Goal: Information Seeking & Learning: Learn about a topic

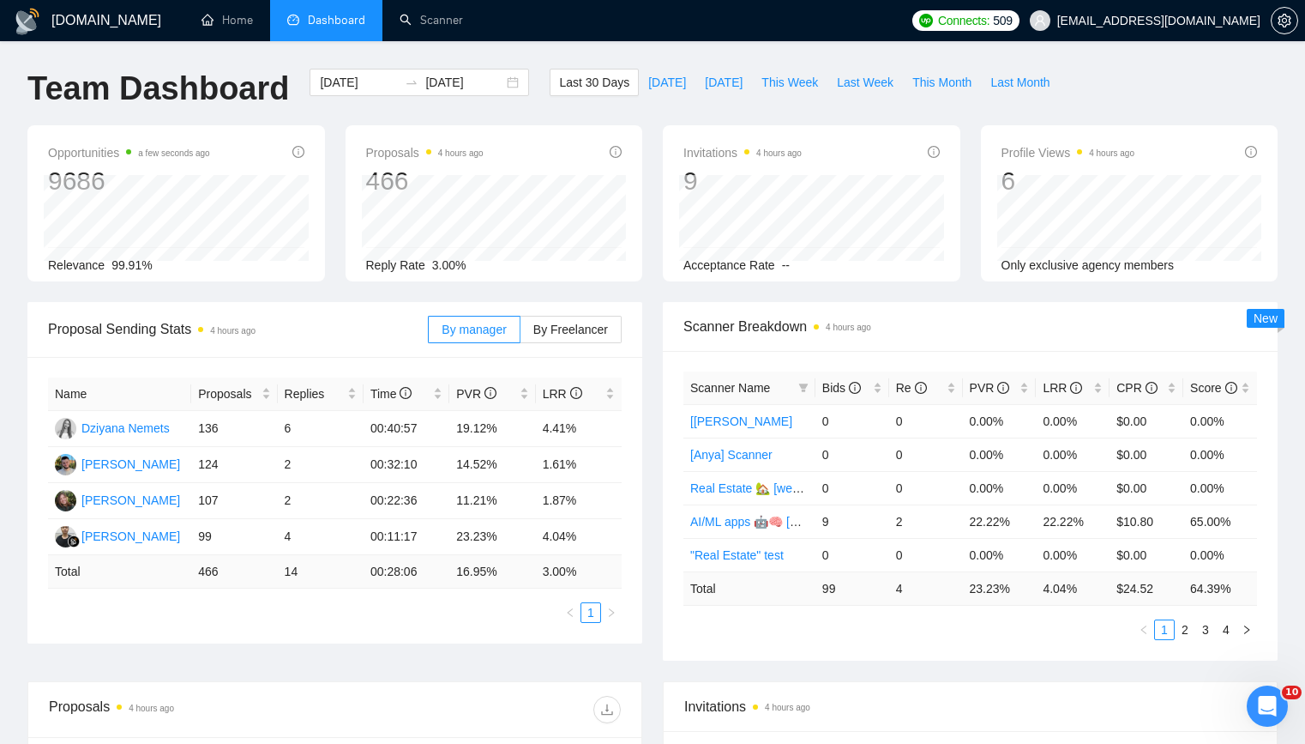
click at [762, 338] on div "Scanner Breakdown 4 hours ago" at bounding box center [971, 326] width 574 height 49
click at [1179, 639] on link "2" at bounding box center [1185, 629] width 19 height 19
click at [1205, 639] on link "3" at bounding box center [1206, 629] width 19 height 19
click at [1222, 639] on link "4" at bounding box center [1226, 629] width 19 height 19
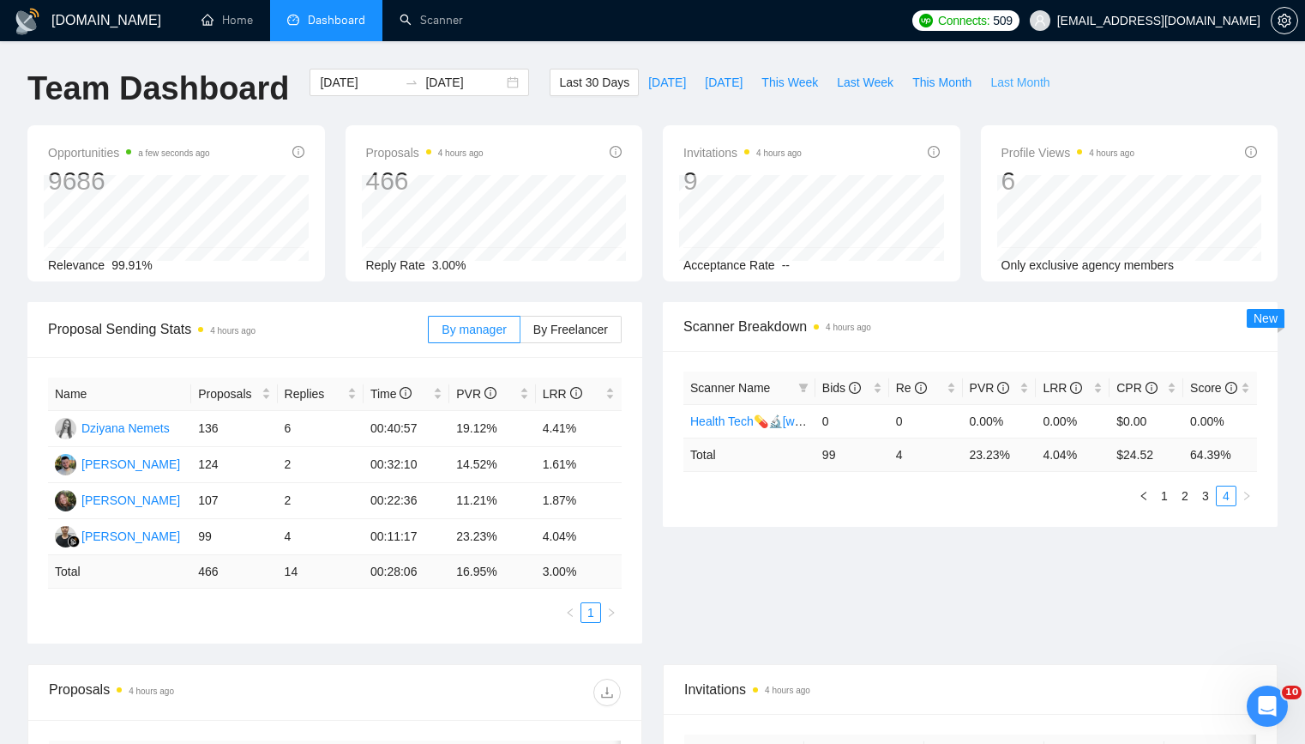
click at [1057, 86] on button "Last Month" at bounding box center [1020, 82] width 78 height 27
type input "[DATE]"
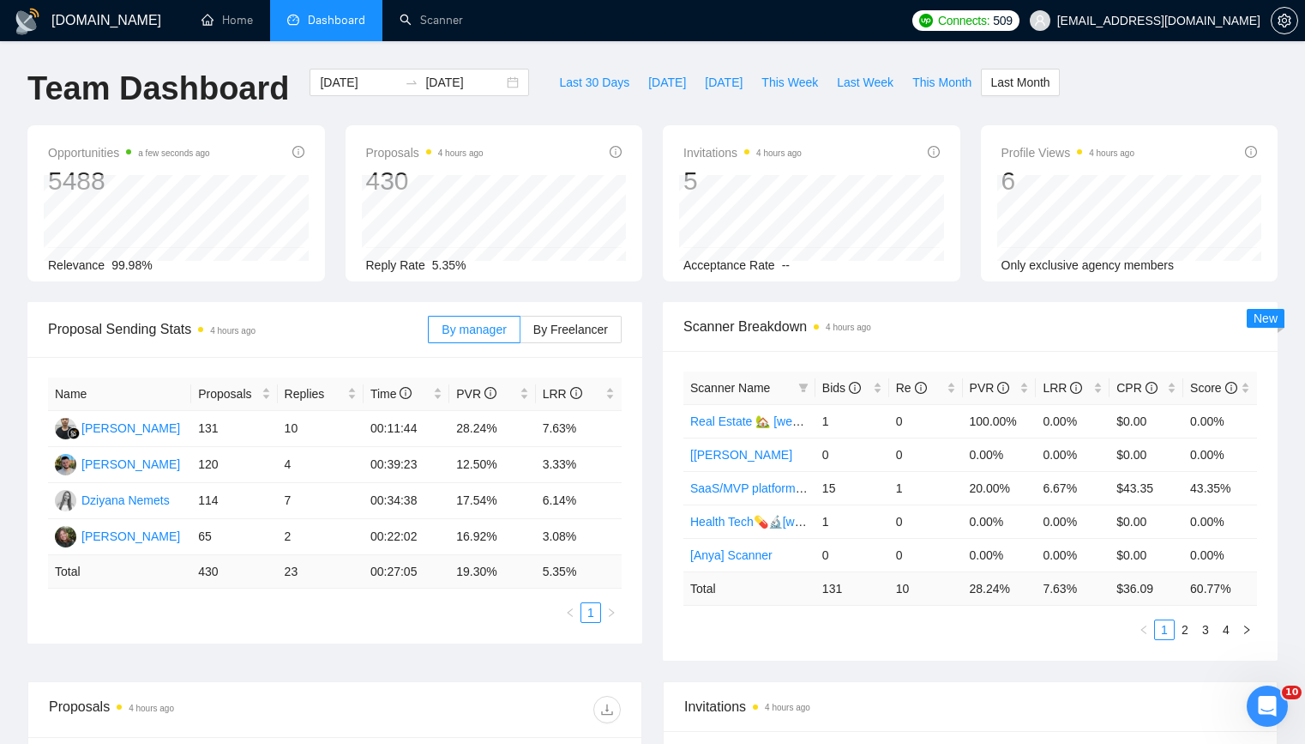
click at [808, 42] on div "[DOMAIN_NAME] Home Dashboard Scanner Connects: 509 [EMAIL_ADDRESS][DOMAIN_NAME]…" at bounding box center [652, 680] width 1305 height 1360
drag, startPoint x: 840, startPoint y: 506, endPoint x: 819, endPoint y: 510, distance: 21.0
click at [819, 504] on td "15" at bounding box center [853, 487] width 74 height 33
click at [835, 504] on td "15" at bounding box center [853, 487] width 74 height 33
drag, startPoint x: 875, startPoint y: 442, endPoint x: 907, endPoint y: 437, distance: 32.2
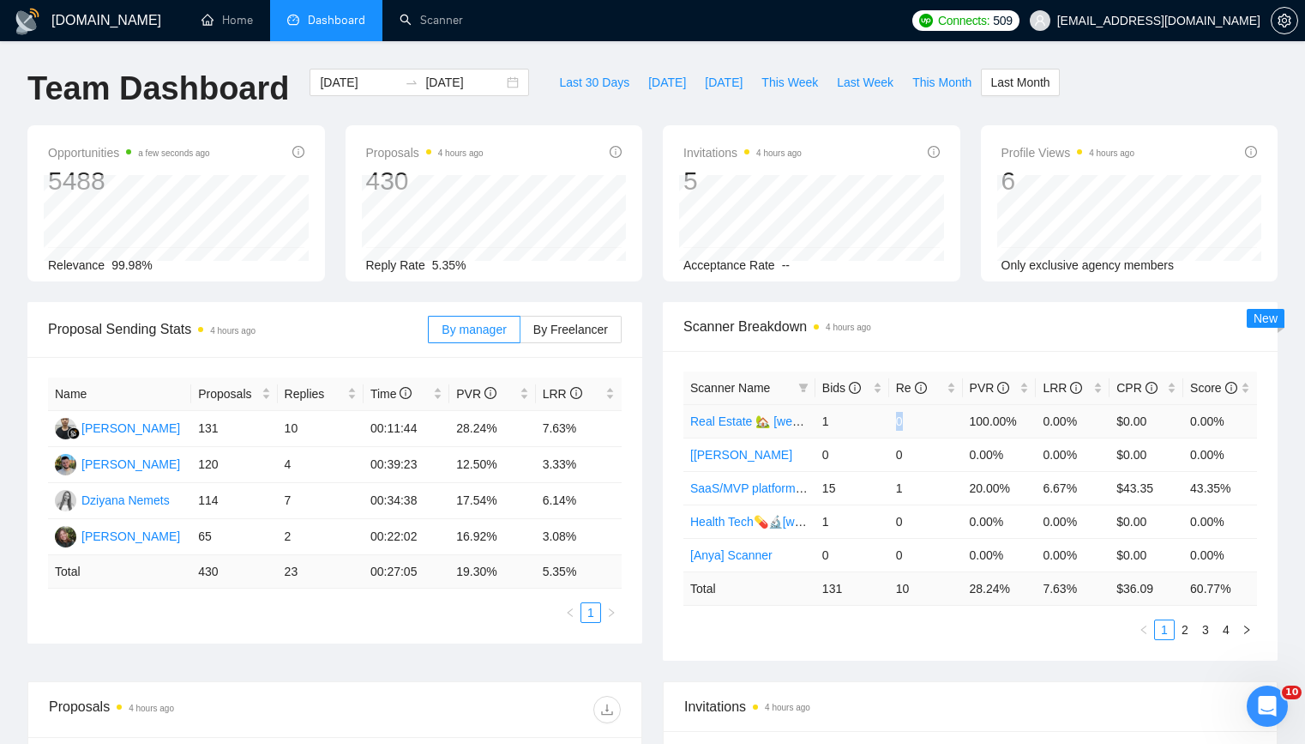
click at [907, 437] on tr "Real Estate 🏡 [weekend] 1 0 100.00% 0.00% $0.00 0.00%" at bounding box center [971, 420] width 574 height 33
click at [907, 437] on td "0" at bounding box center [926, 420] width 74 height 33
click at [1187, 639] on link "2" at bounding box center [1185, 629] width 19 height 19
click at [1209, 639] on link "3" at bounding box center [1206, 629] width 19 height 19
click at [1221, 639] on link "4" at bounding box center [1226, 629] width 19 height 19
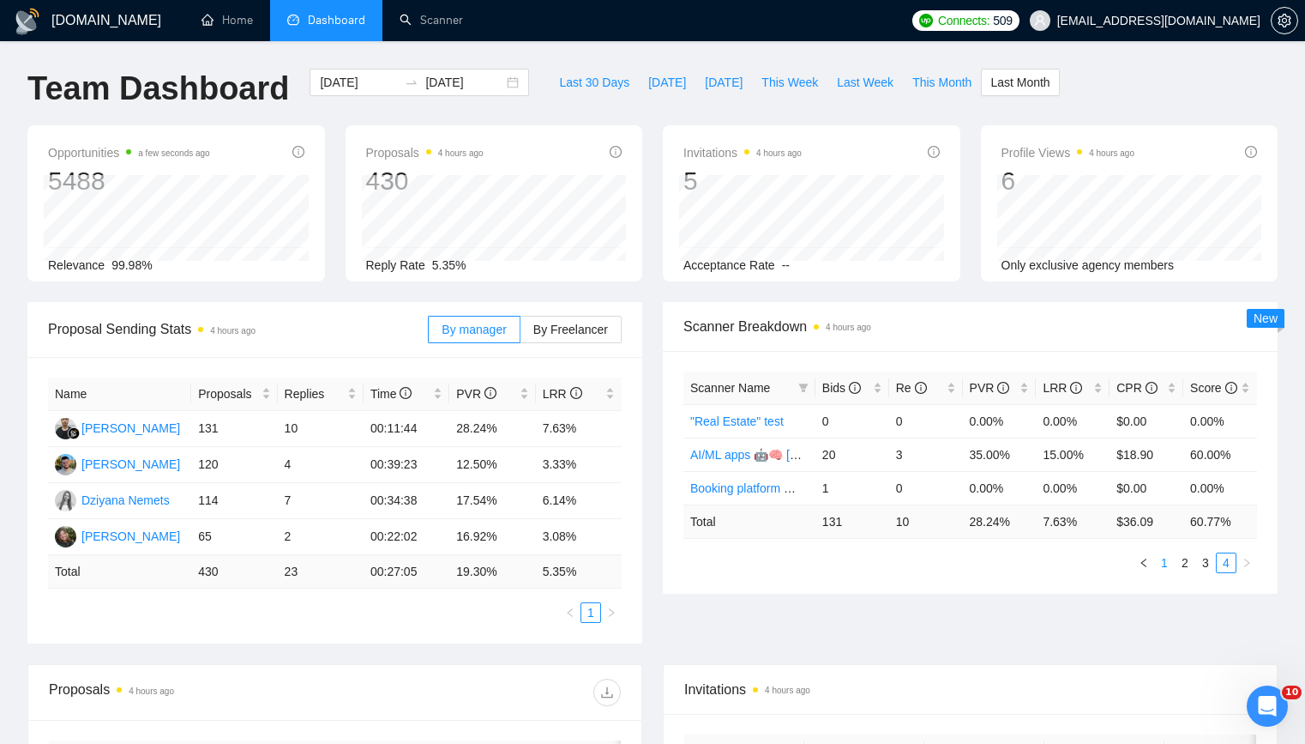
click at [1168, 572] on link "1" at bounding box center [1164, 562] width 19 height 19
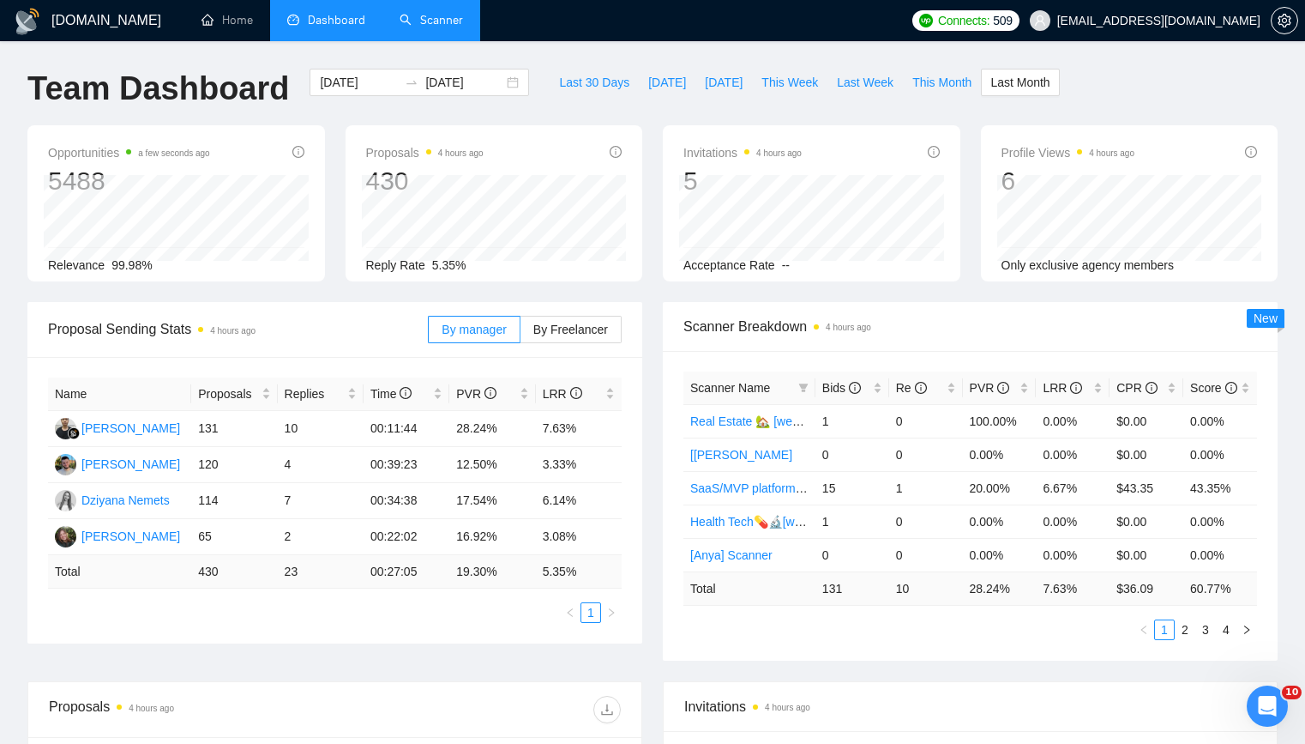
click at [437, 27] on link "Scanner" at bounding box center [431, 20] width 63 height 15
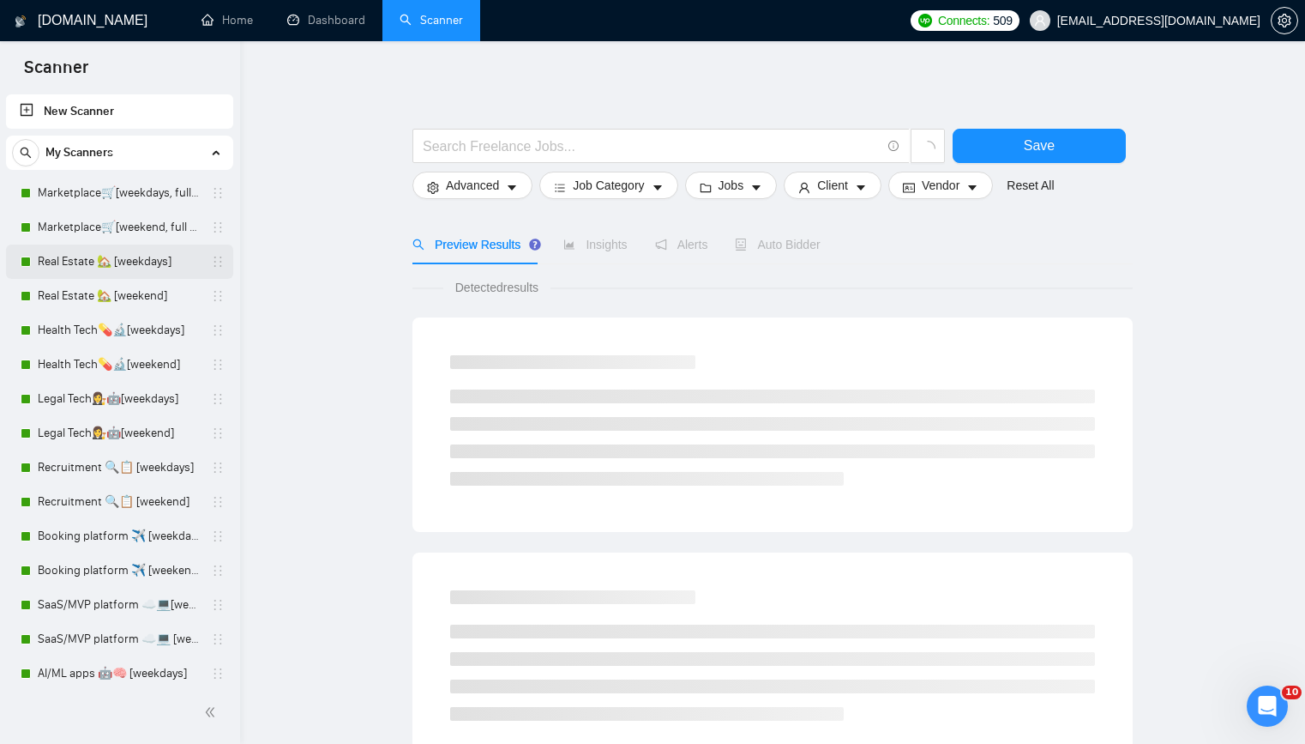
click at [150, 265] on link "Real Estate 🏡 [weekdays]" at bounding box center [119, 261] width 163 height 34
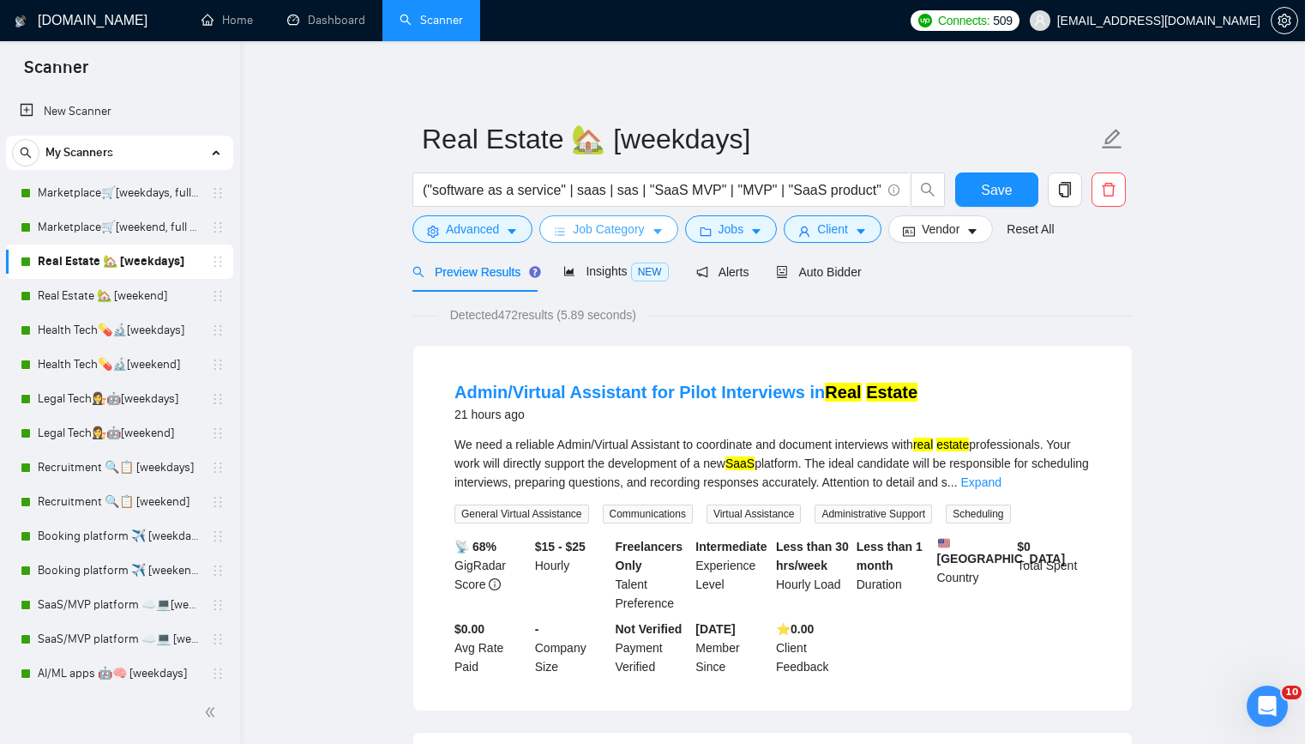
click at [590, 230] on span "Job Category" at bounding box center [608, 229] width 71 height 19
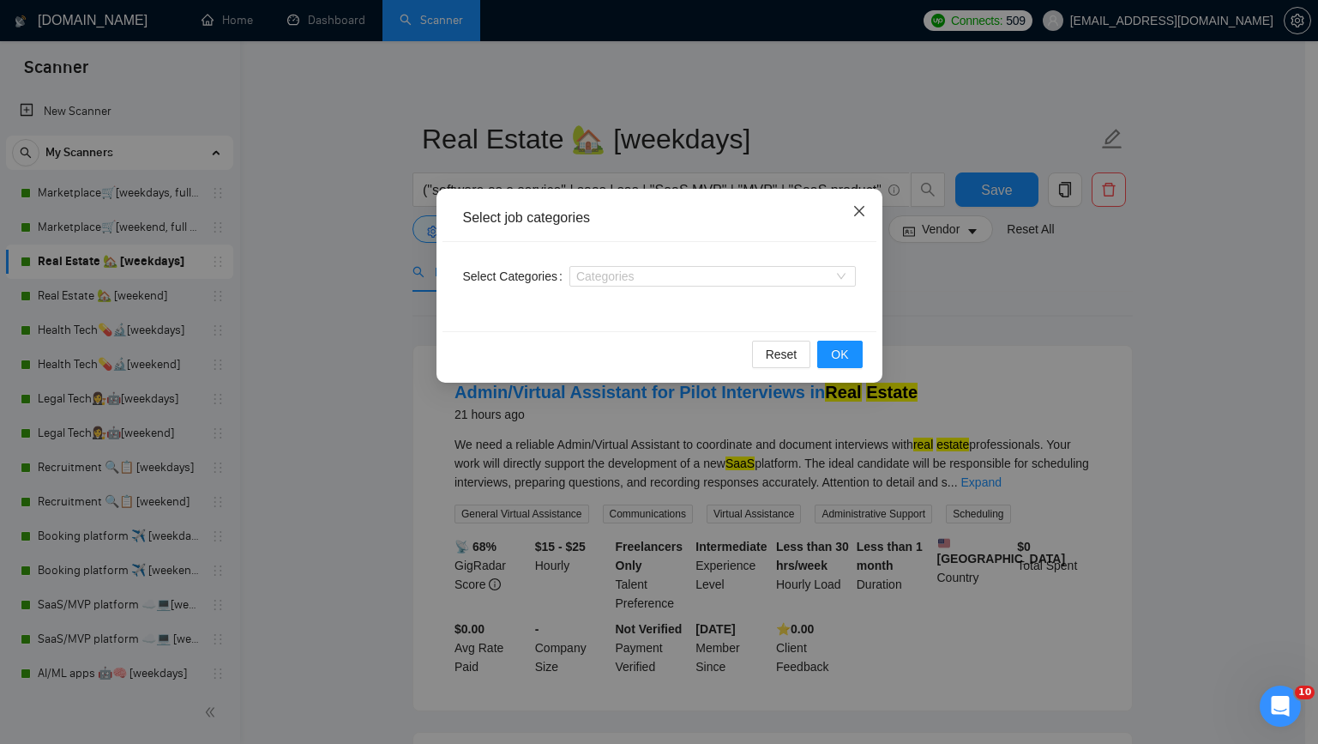
click at [858, 214] on icon "close" at bounding box center [860, 211] width 14 height 14
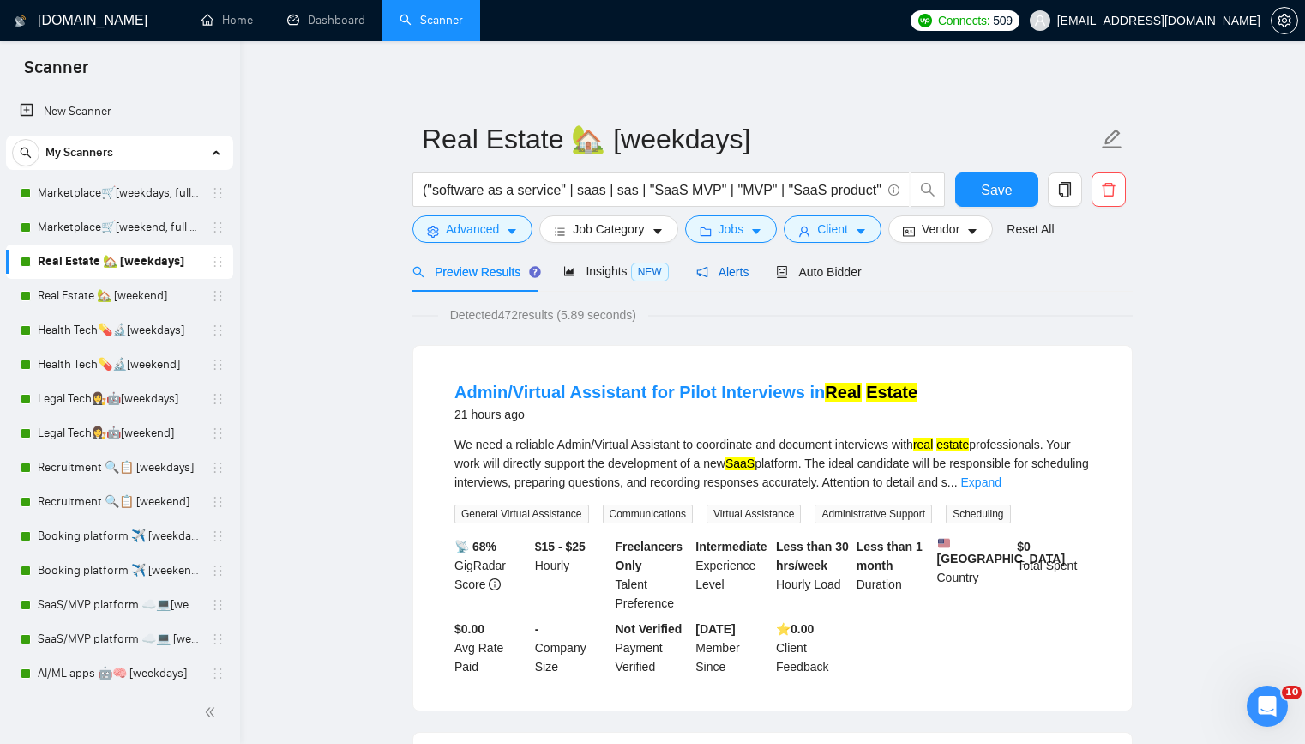
click at [747, 272] on span "Alerts" at bounding box center [722, 272] width 53 height 14
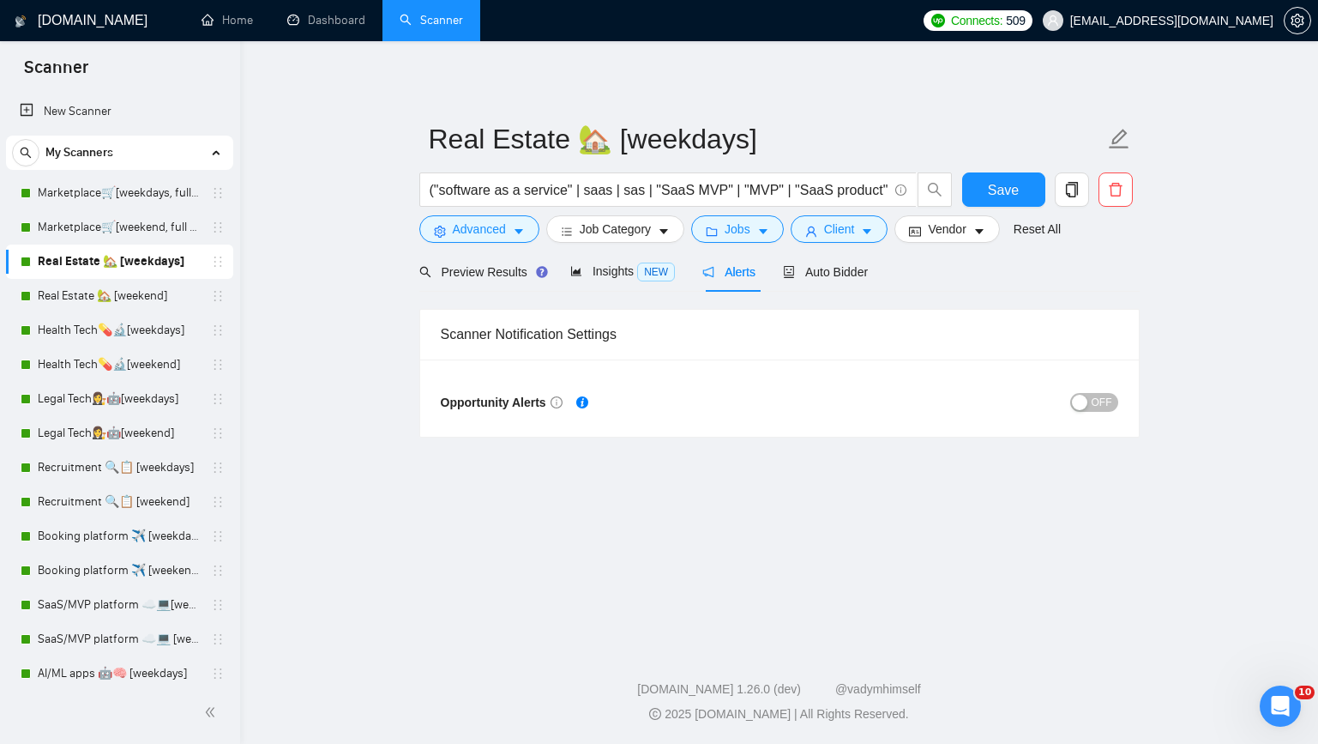
click at [1028, 474] on main "Real Estate 🏡 [weekdays] ("software as a service" | saas | sas | "SaaS MVP" | "…" at bounding box center [779, 340] width 1023 height 543
click at [389, 311] on main "Real Estate 🏡 [weekdays] ("software as a service" | saas | sas | "SaaS MVP" | "…" at bounding box center [779, 340] width 1023 height 543
drag, startPoint x: 410, startPoint y: 317, endPoint x: 395, endPoint y: 317, distance: 14.6
click at [409, 317] on main "Real Estate 🏡 [weekdays] ("software as a service" | saas | sas | "SaaS MVP" | "…" at bounding box center [779, 340] width 1023 height 543
click at [366, 236] on main "Real Estate 🏡 [weekdays] ("software as a service" | saas | sas | "SaaS MVP" | "…" at bounding box center [779, 340] width 1023 height 543
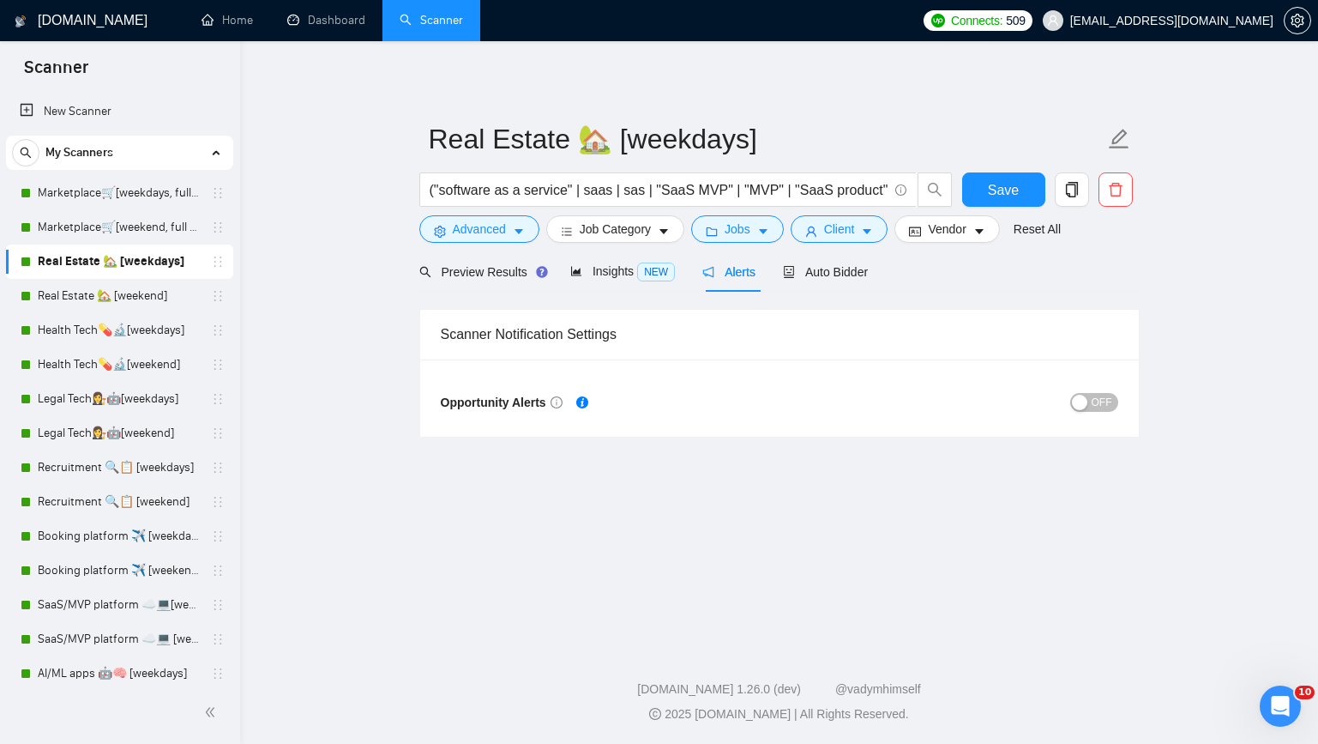
click at [375, 236] on main "Real Estate 🏡 [weekdays] ("software as a service" | saas | sas | "SaaS MVP" | "…" at bounding box center [779, 340] width 1023 height 543
click at [588, 265] on span "Insights NEW" at bounding box center [622, 271] width 105 height 14
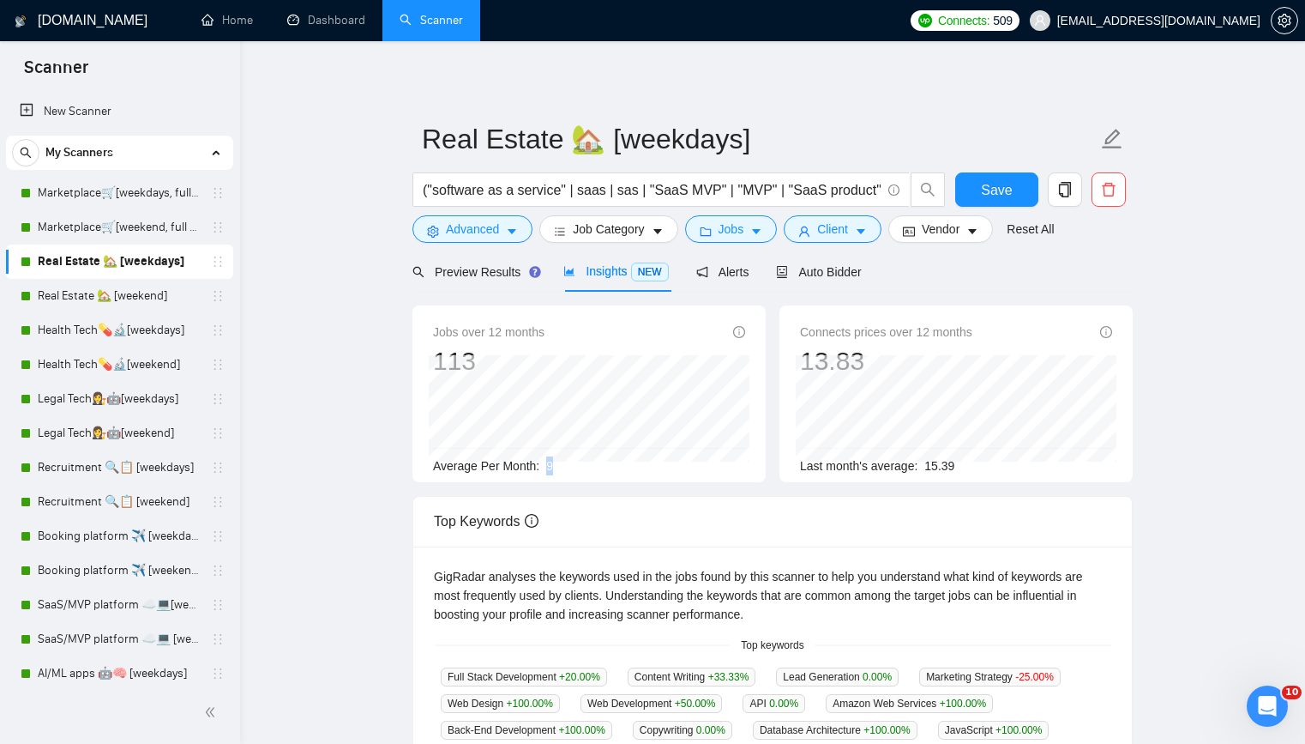
click at [550, 468] on div "Average Per Month: 9" at bounding box center [589, 465] width 312 height 19
click at [587, 462] on div "Average Per Month: 9" at bounding box center [589, 465] width 312 height 19
click at [587, 460] on div "Average Per Month: 9" at bounding box center [589, 465] width 312 height 19
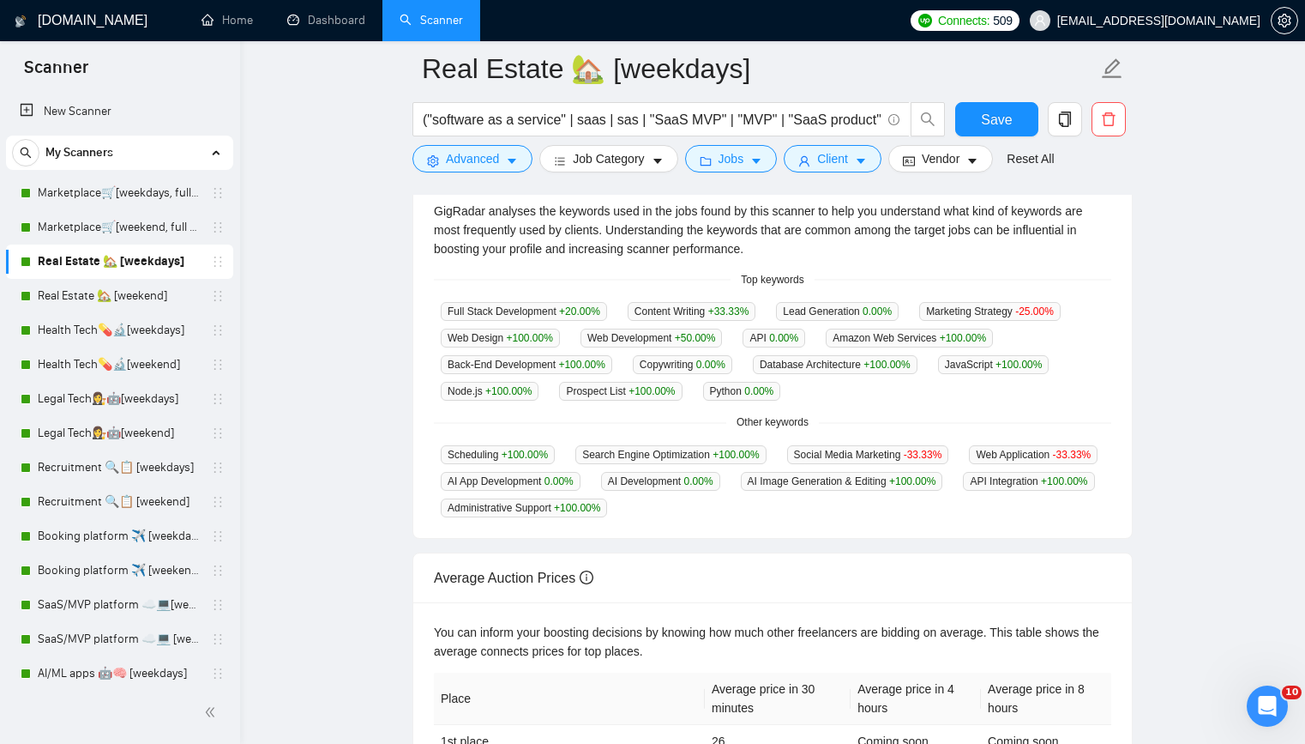
scroll to position [306, 0]
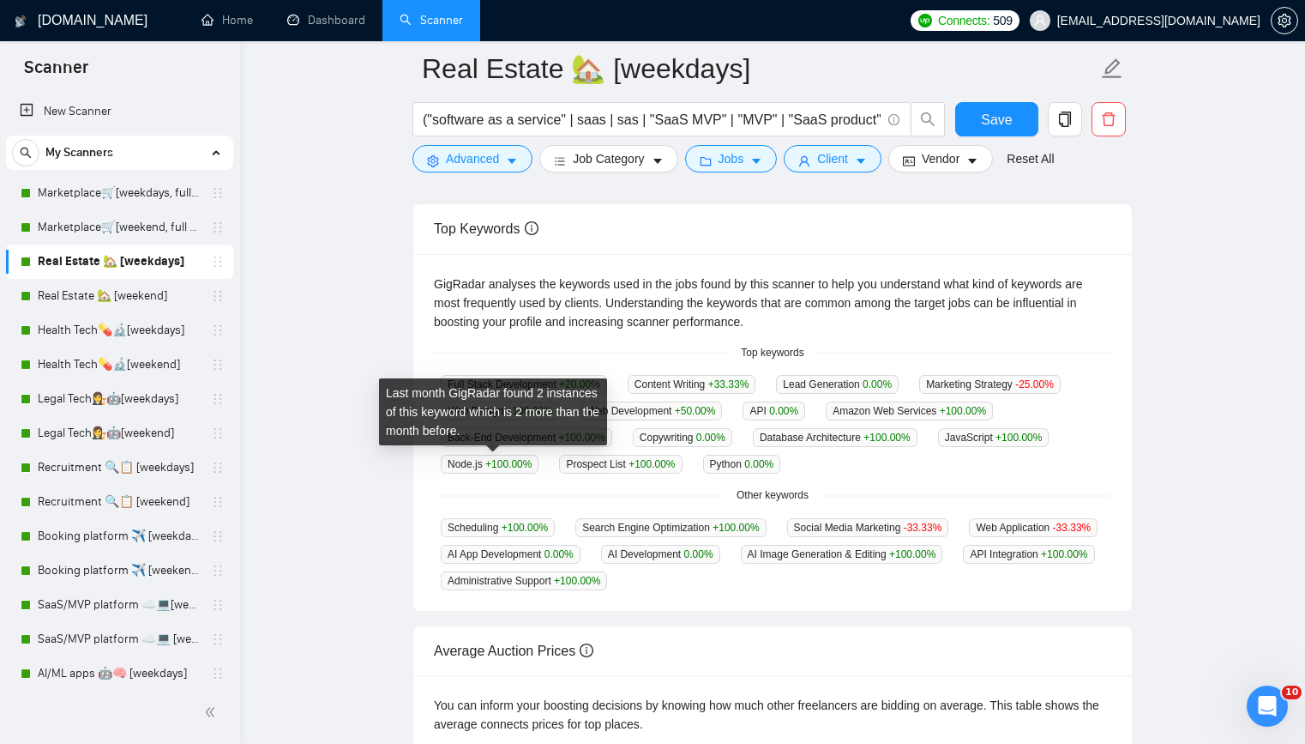
click at [539, 469] on span "Node.js +100.00 %" at bounding box center [490, 464] width 98 height 19
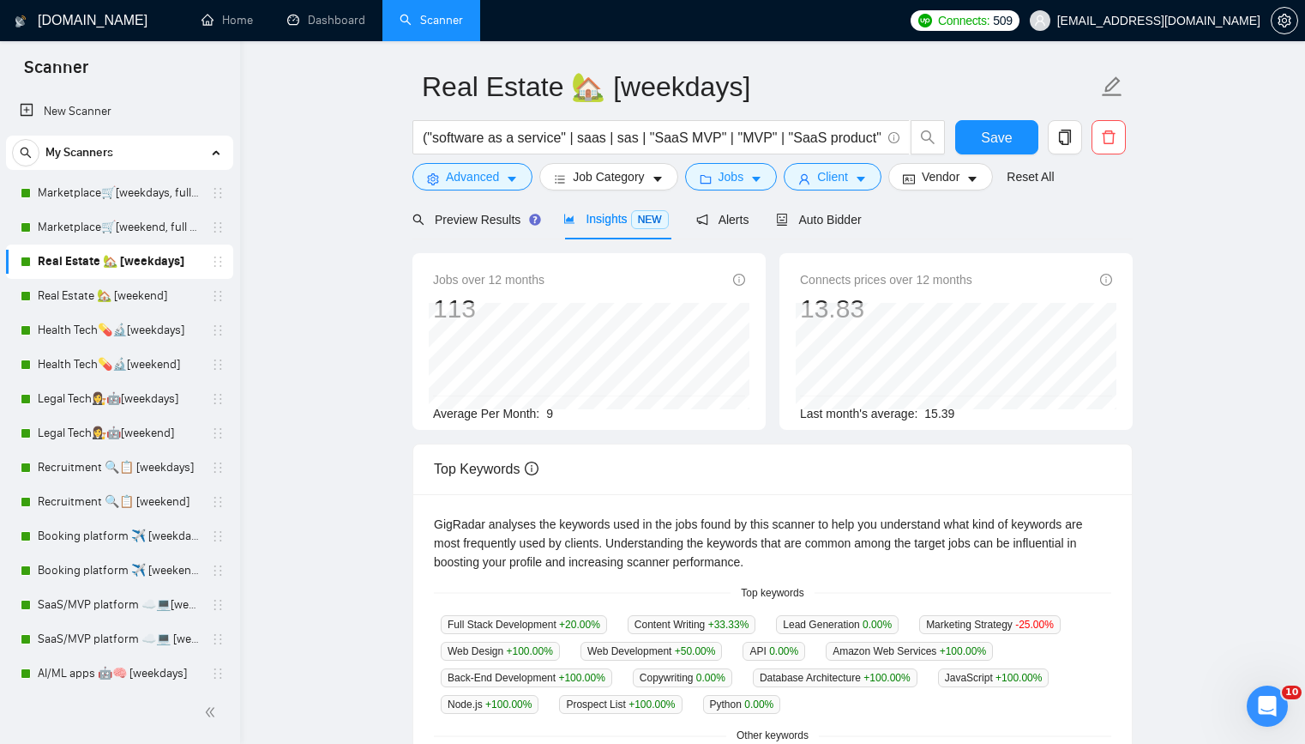
scroll to position [0, 0]
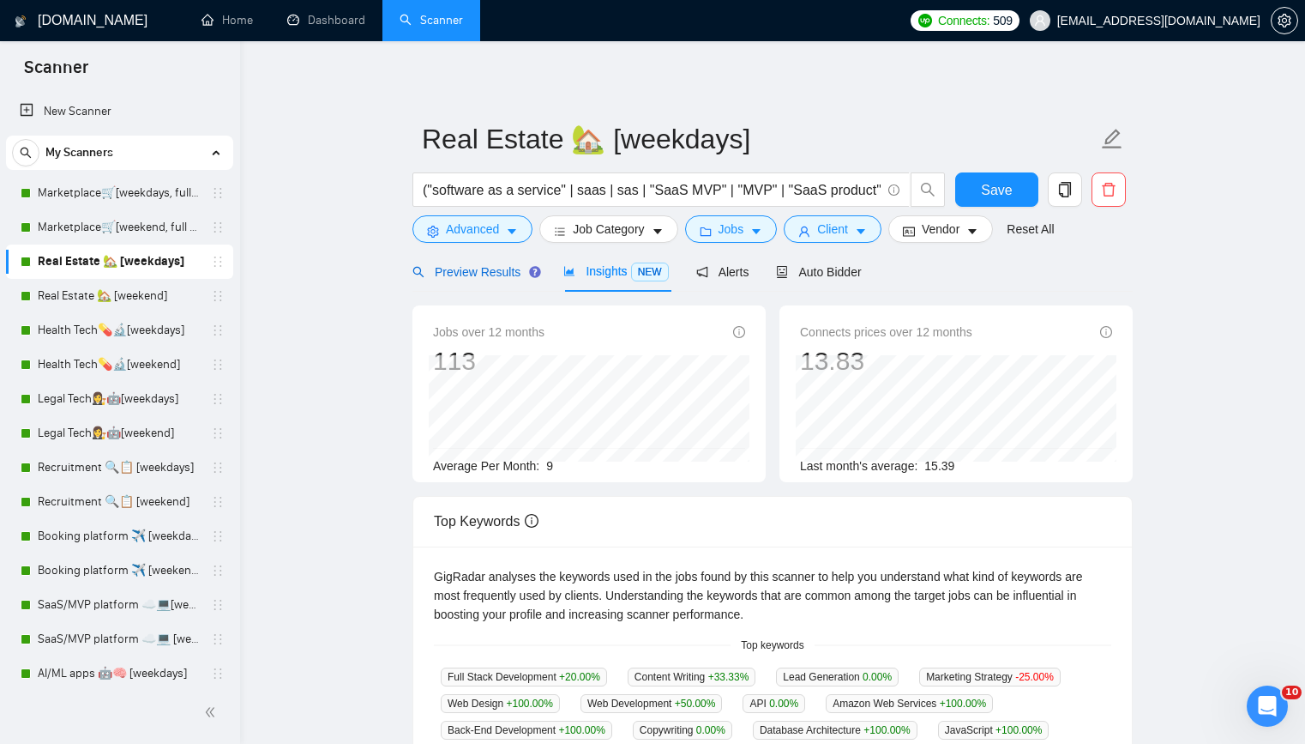
click at [457, 277] on span "Preview Results" at bounding box center [475, 272] width 124 height 14
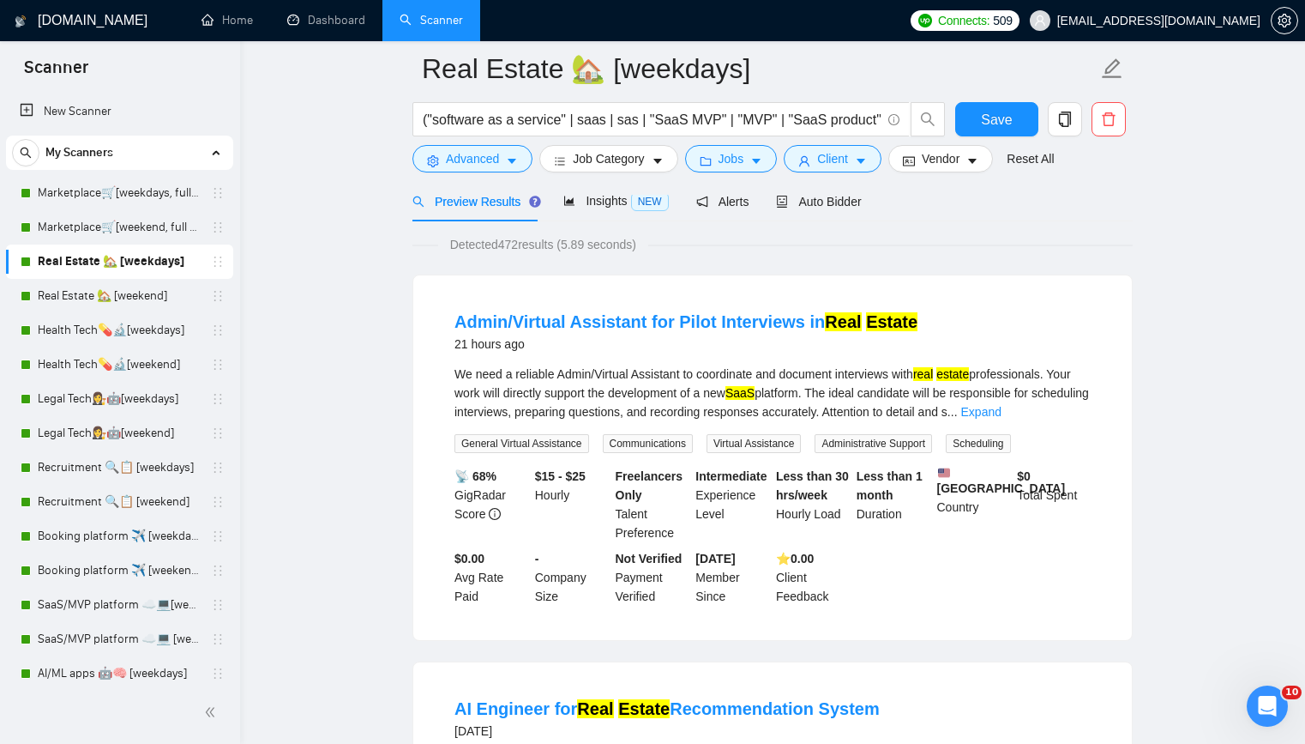
scroll to position [72, 0]
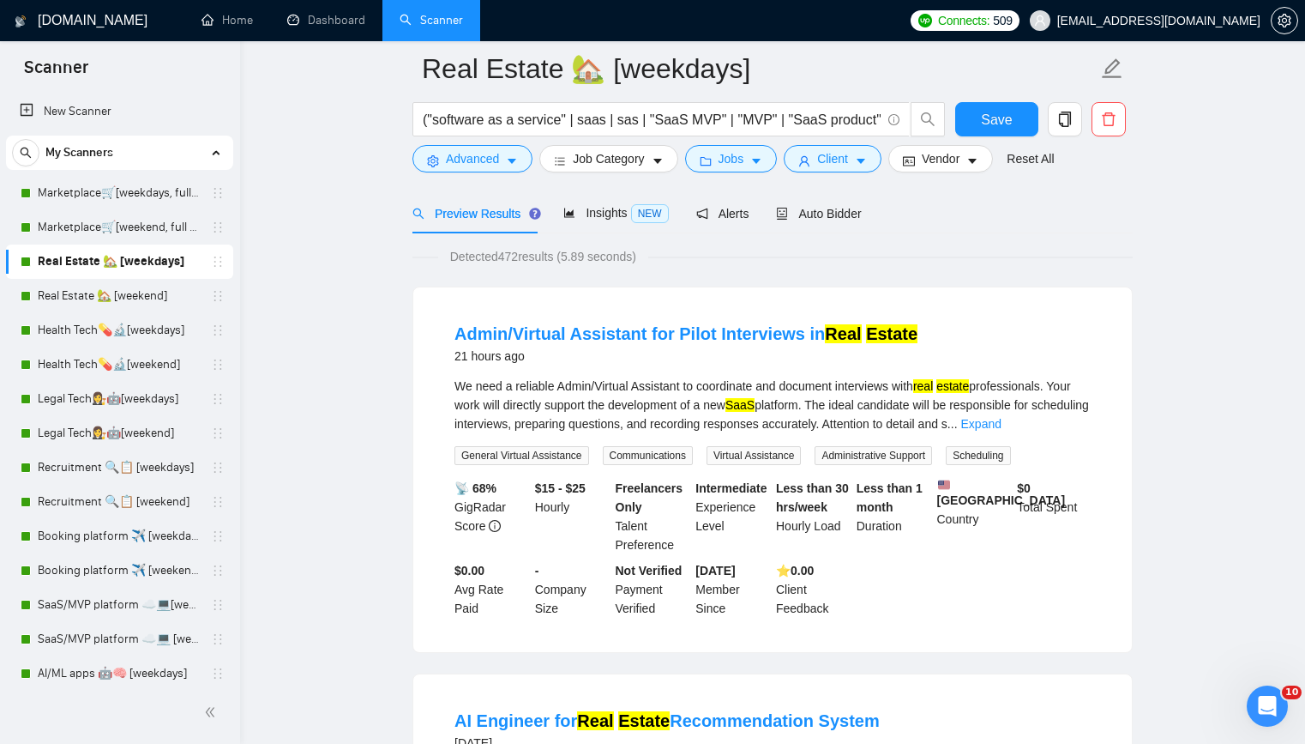
click at [1002, 417] on link "Expand" at bounding box center [982, 424] width 40 height 14
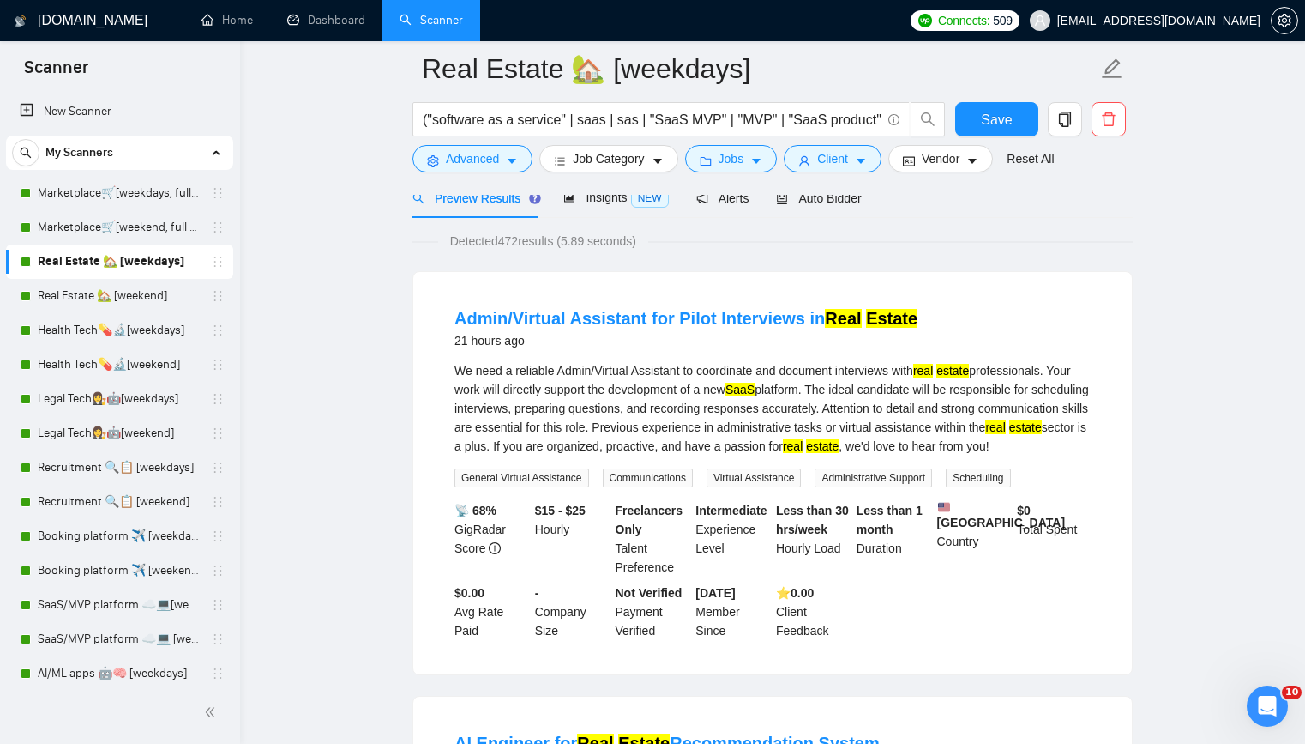
scroll to position [92, 0]
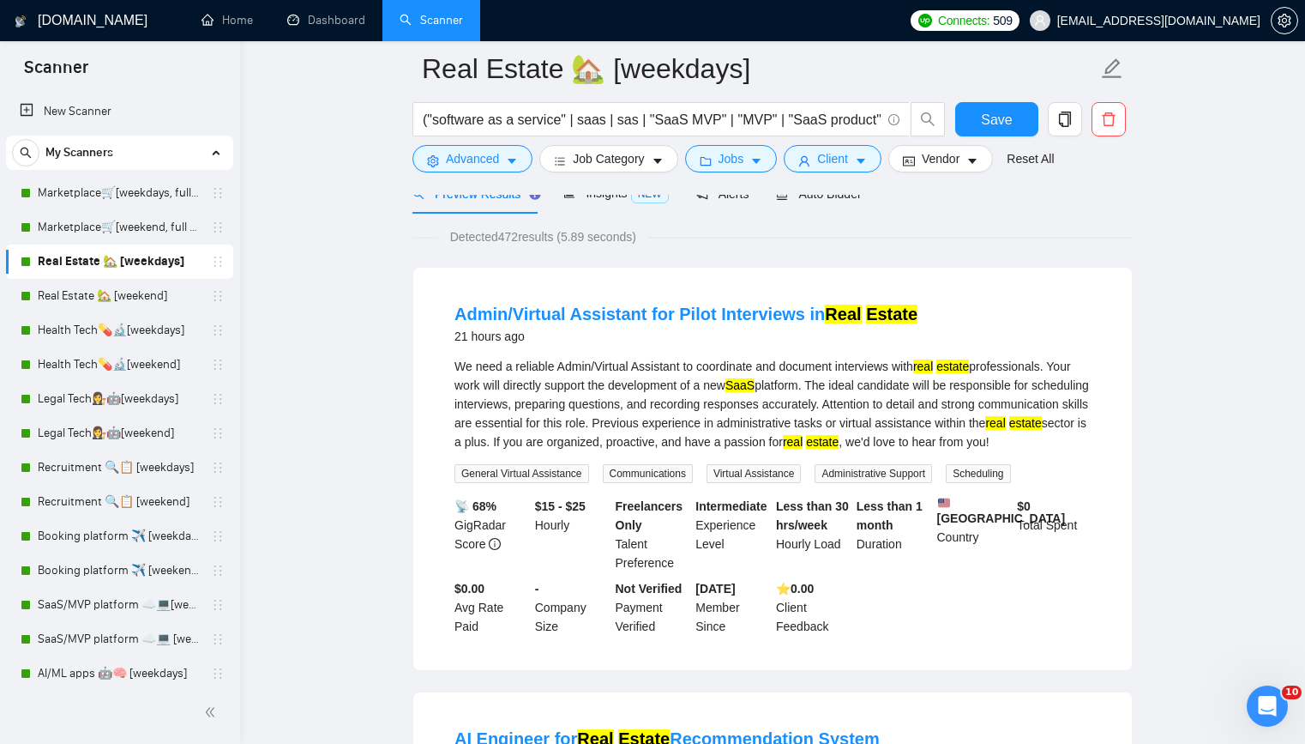
click at [603, 451] on div "We need a reliable Admin/Virtual Assistant to coordinate and document interview…" at bounding box center [773, 404] width 636 height 94
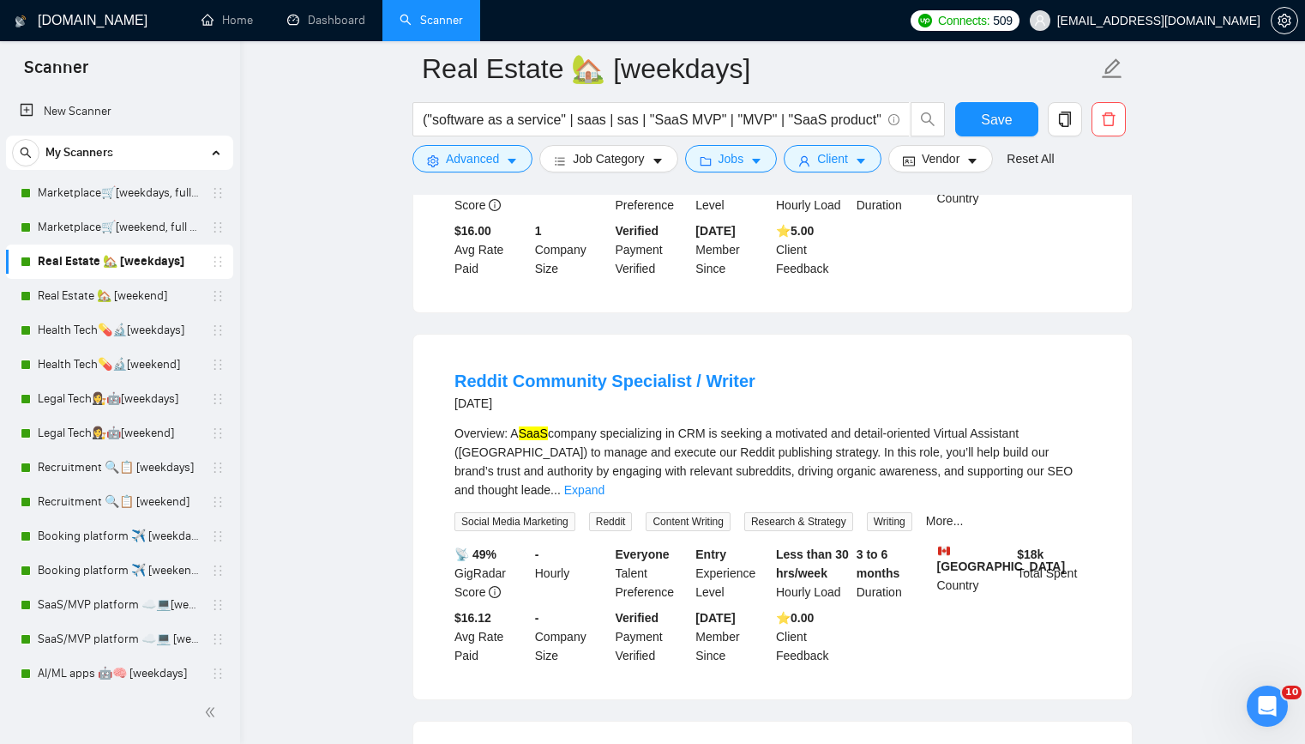
scroll to position [1553, 0]
drag, startPoint x: 517, startPoint y: 449, endPoint x: 765, endPoint y: 447, distance: 247.9
click at [769, 447] on div "Overview: A SaaS company specializing in CRM is seeking a motivated and detail-…" at bounding box center [773, 461] width 636 height 75
click at [702, 453] on div "Overview: A SaaS company specializing in CRM is seeking a motivated and detail-…" at bounding box center [773, 461] width 636 height 75
drag, startPoint x: 564, startPoint y: 449, endPoint x: 719, endPoint y: 446, distance: 154.4
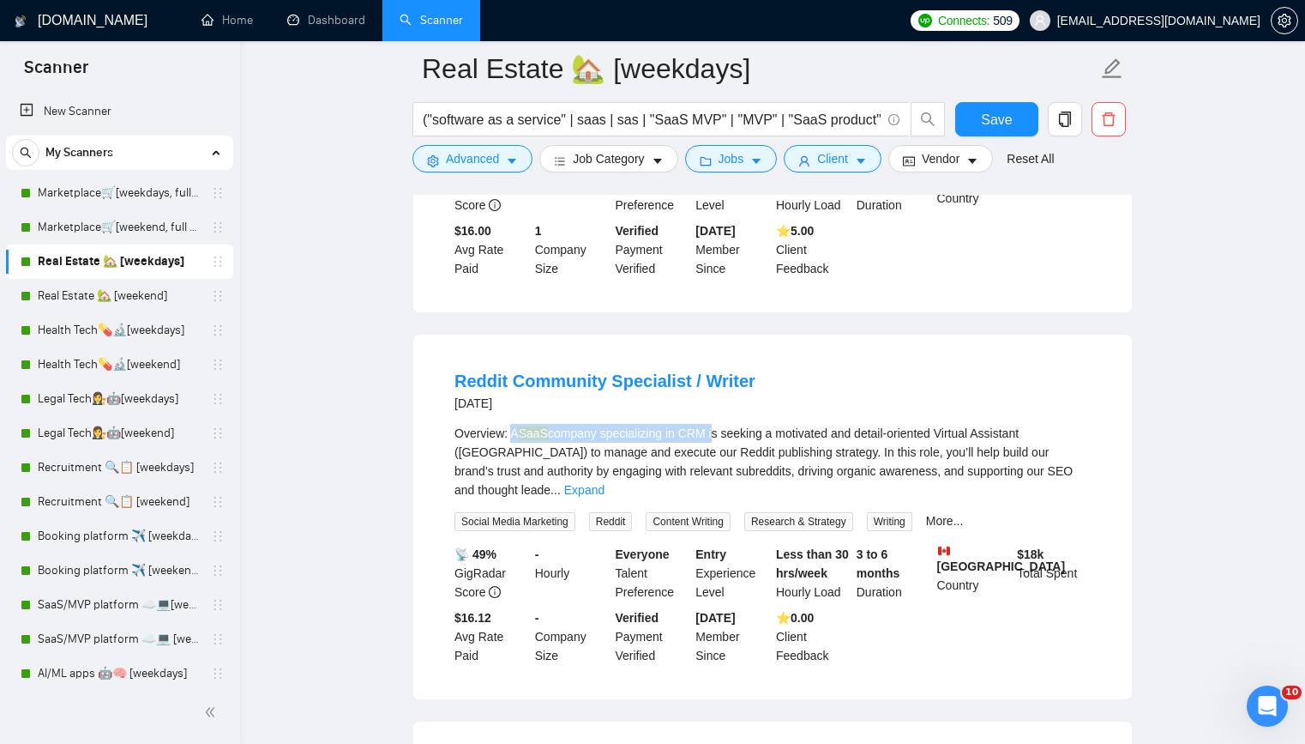
click at [719, 446] on div "Overview: A SaaS company specializing in CRM is seeking a motivated and detail-…" at bounding box center [773, 461] width 636 height 75
drag, startPoint x: 1040, startPoint y: 445, endPoint x: 975, endPoint y: 443, distance: 65.2
click at [975, 443] on div "Overview: A SaaS company specializing in CRM is seeking a motivated and detail-…" at bounding box center [773, 461] width 636 height 75
click at [605, 485] on link "Expand" at bounding box center [584, 490] width 40 height 14
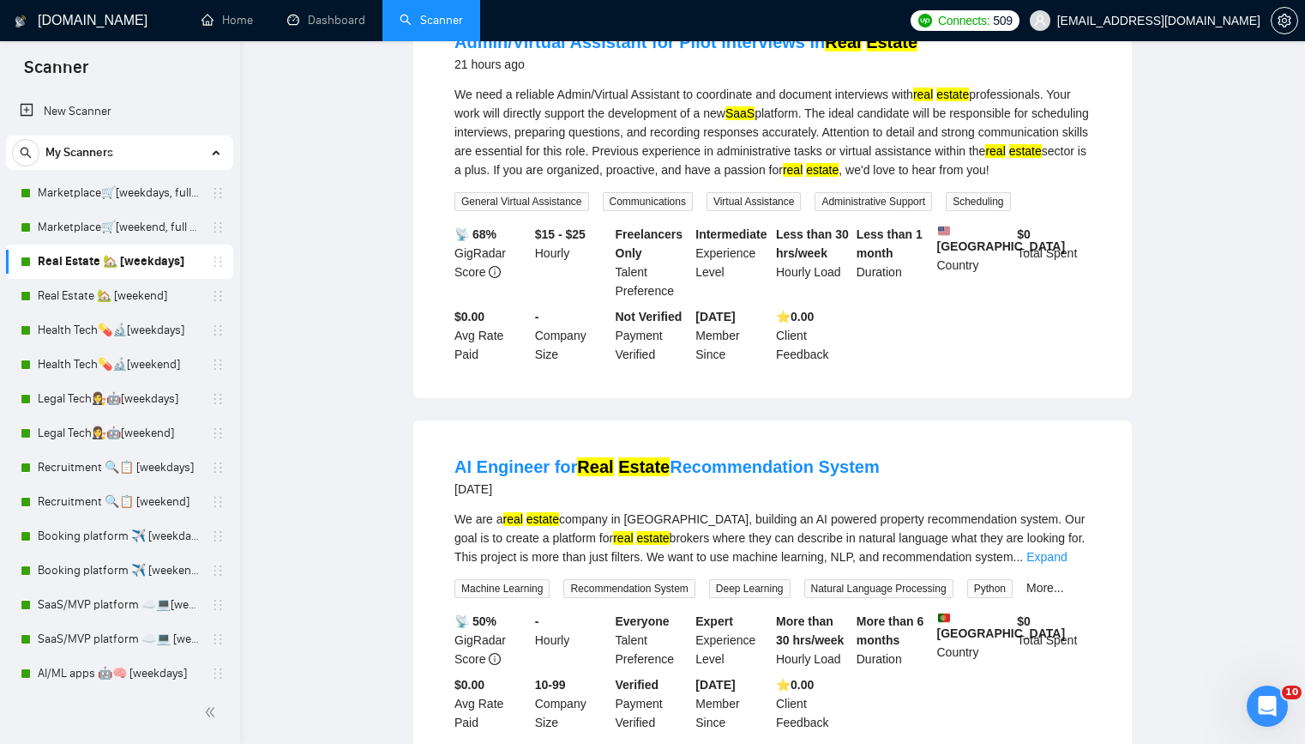
scroll to position [0, 0]
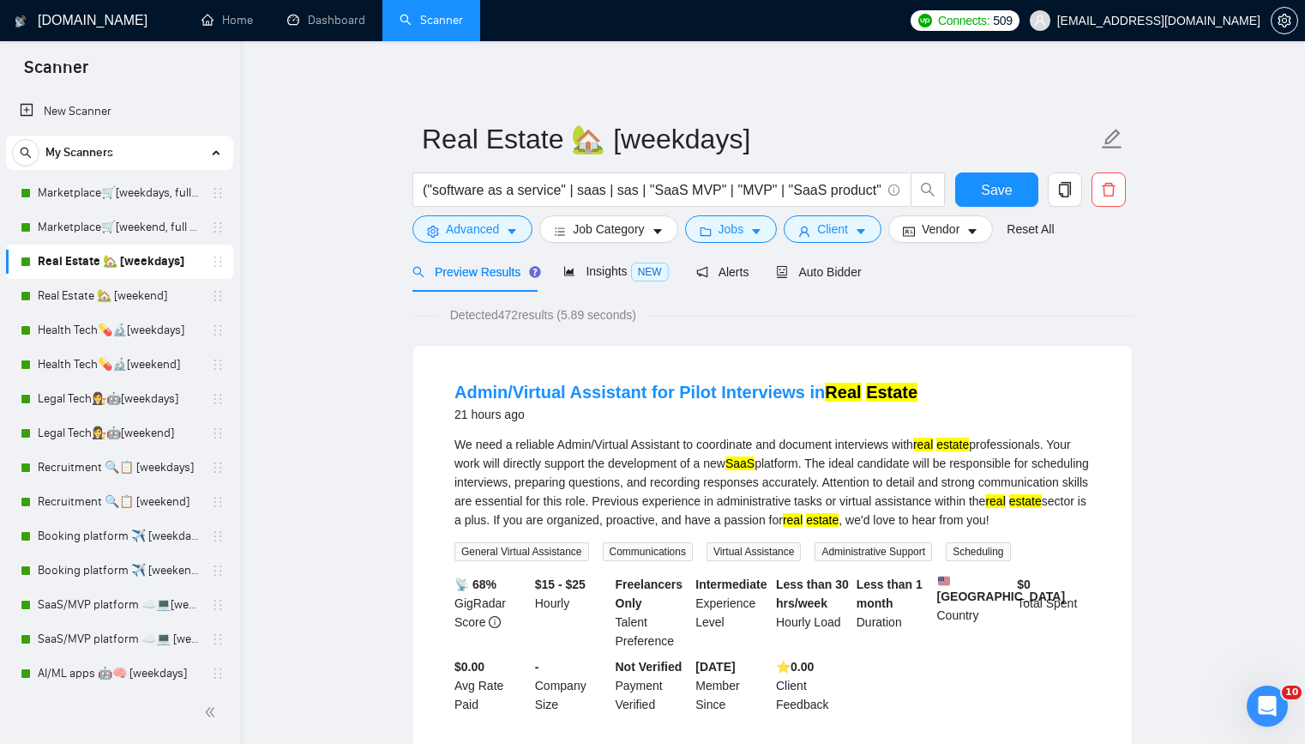
click at [434, 410] on li "Admin/Virtual Assistant for Pilot Interviews in Real Estate 21 hours ago We nee…" at bounding box center [773, 546] width 678 height 361
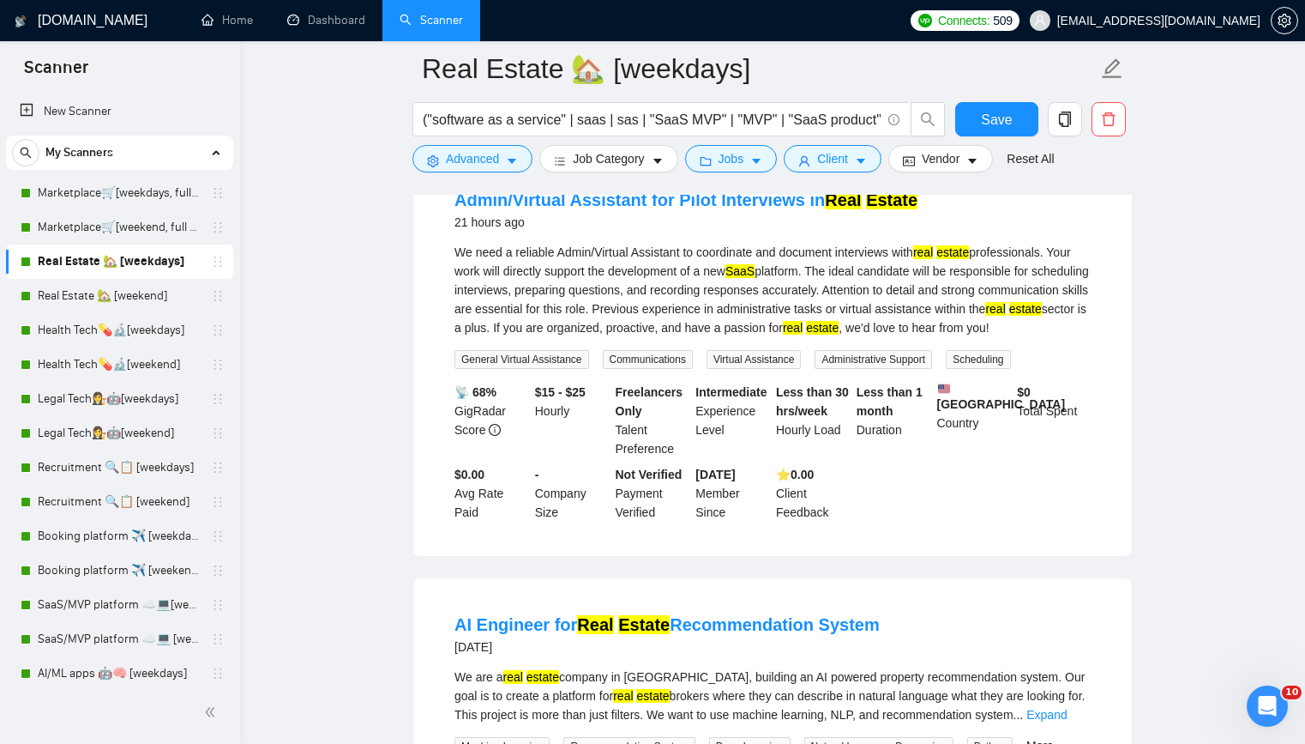
click at [95, 101] on link "New Scanner" at bounding box center [120, 111] width 200 height 34
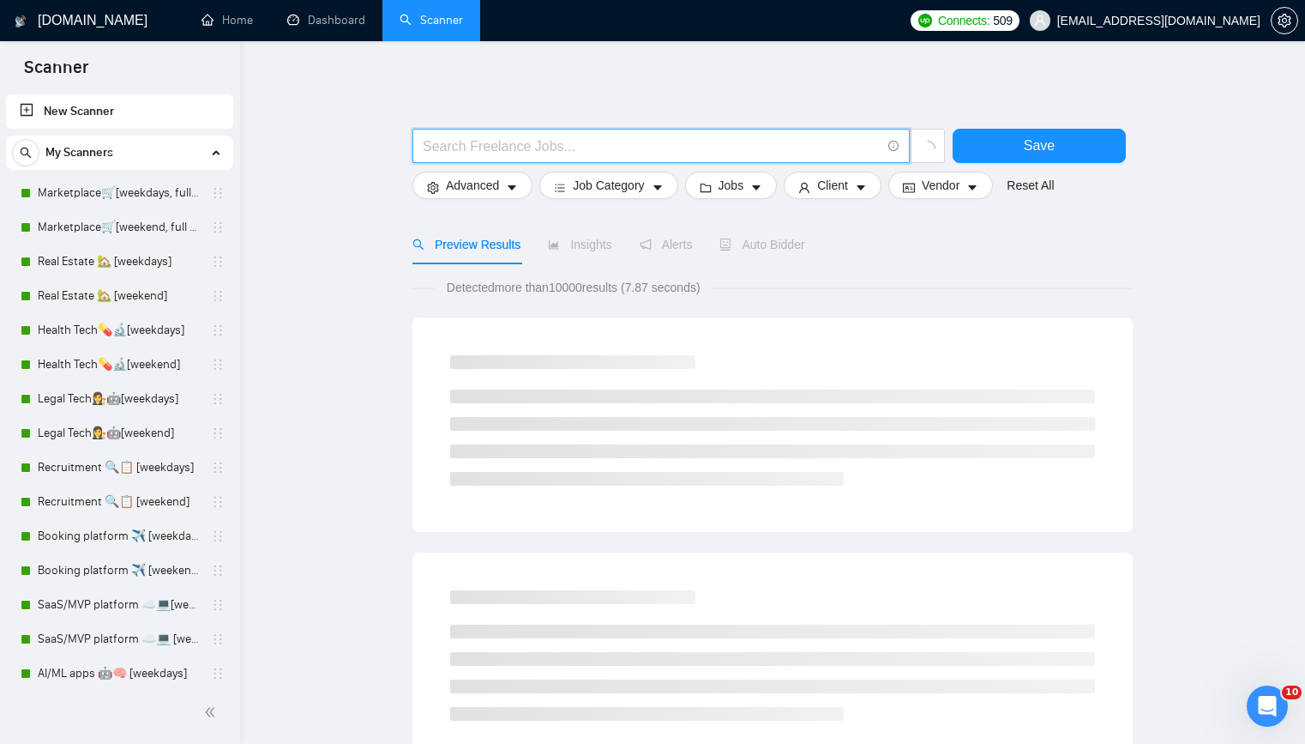
click at [490, 147] on input "text" at bounding box center [652, 146] width 458 height 21
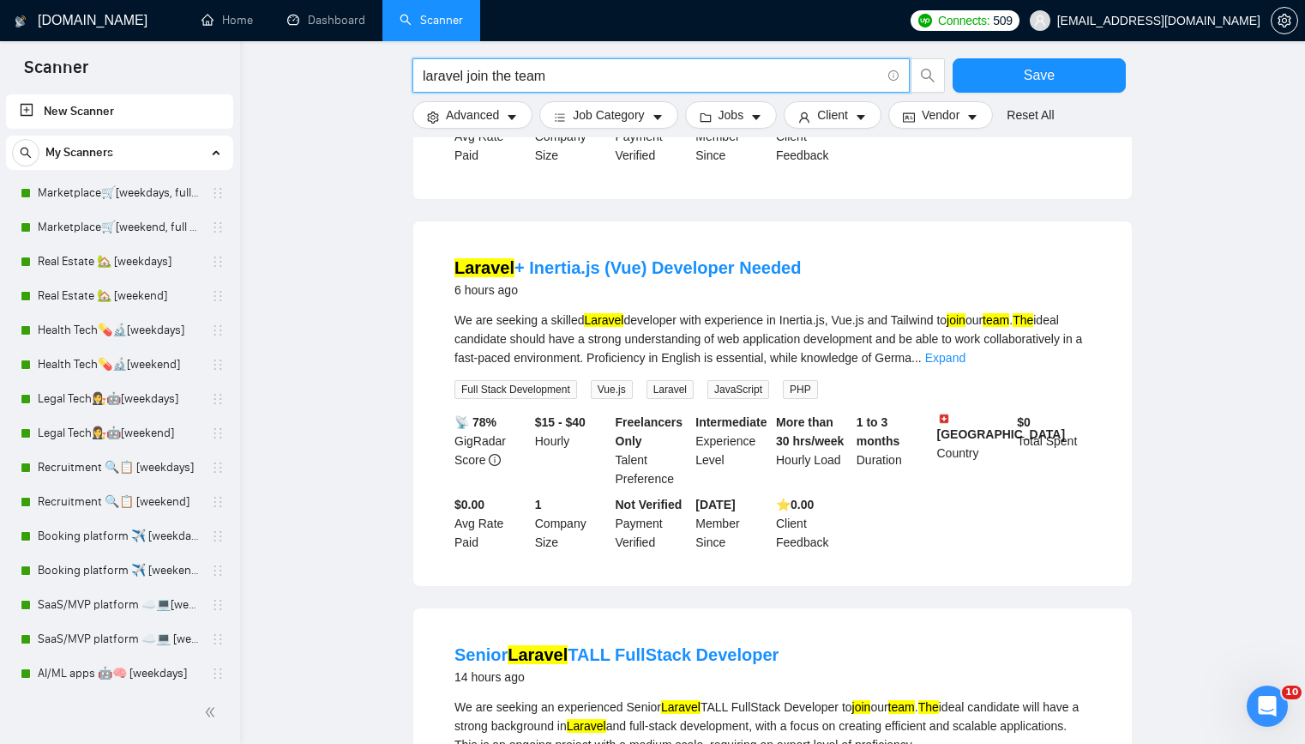
scroll to position [209, 0]
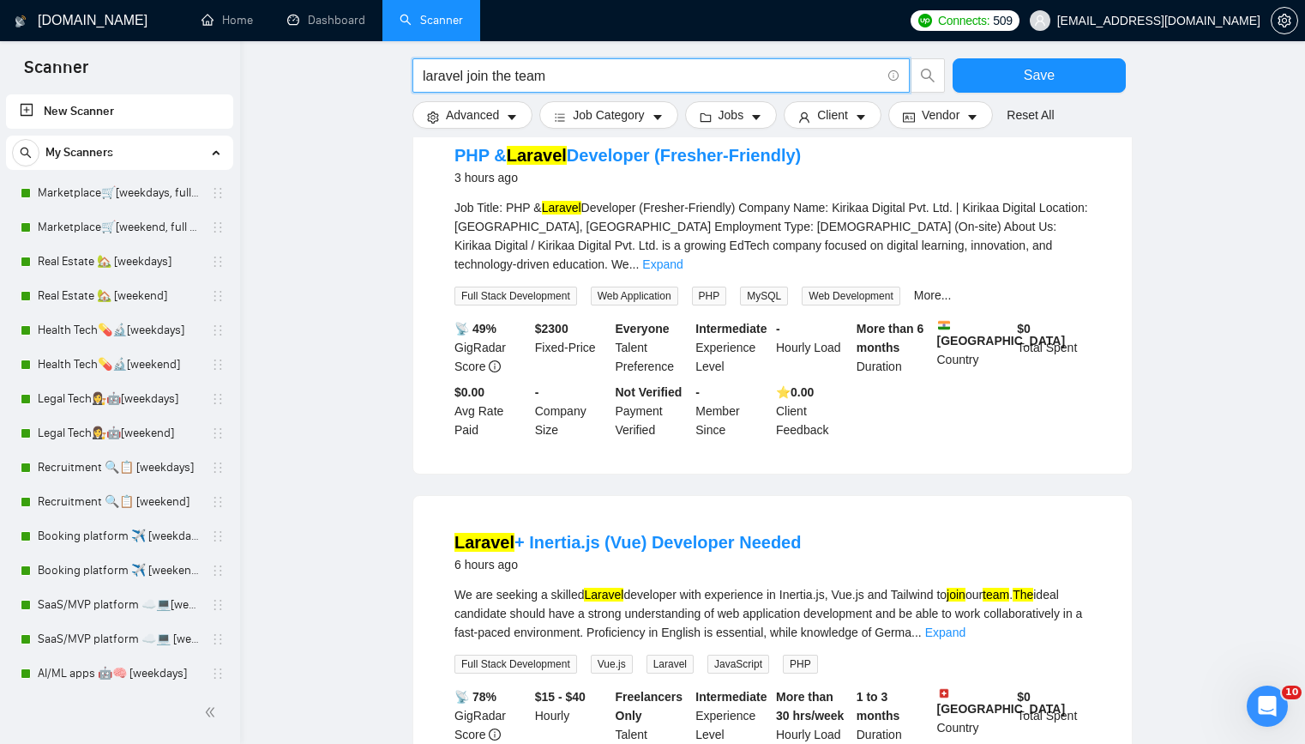
type input "laravel join the team"
click at [419, 340] on div "PHP & Laravel Developer (Fresher-Friendly) 3 hours ago Job Title: PHP & Laravel…" at bounding box center [772, 291] width 719 height 365
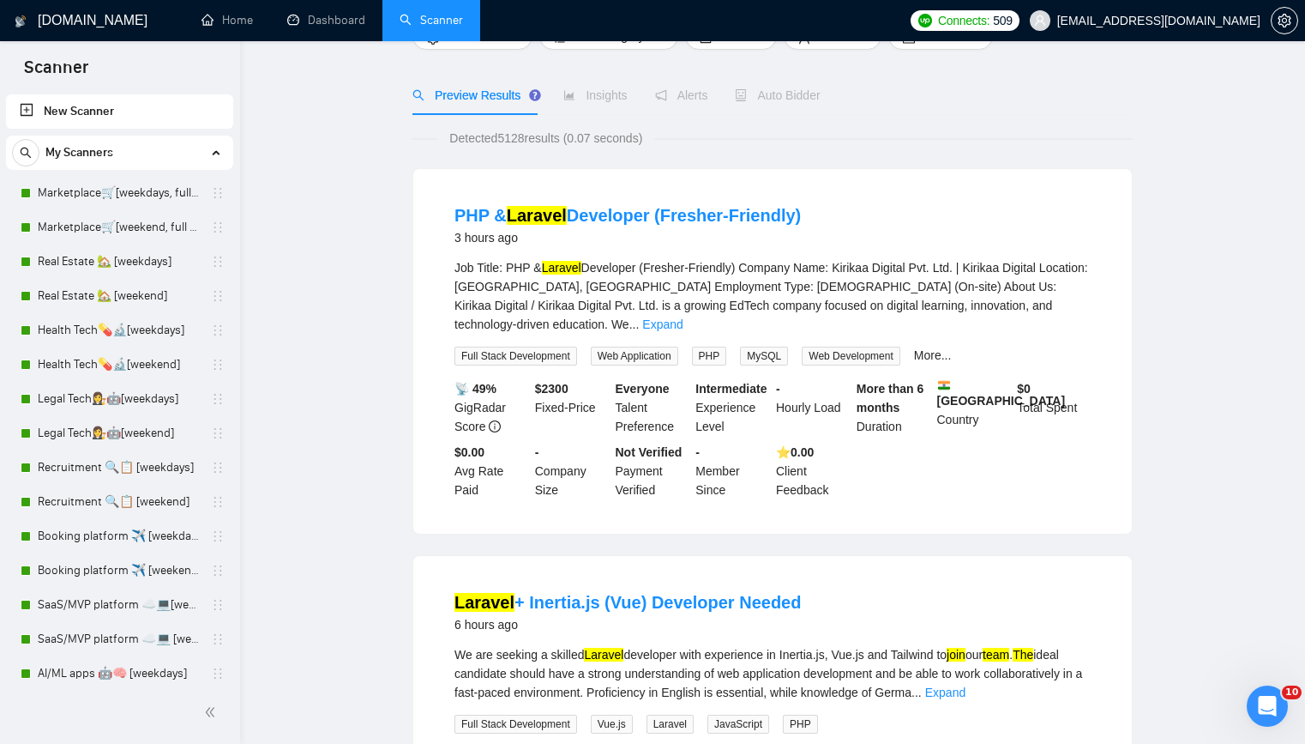
scroll to position [47, 0]
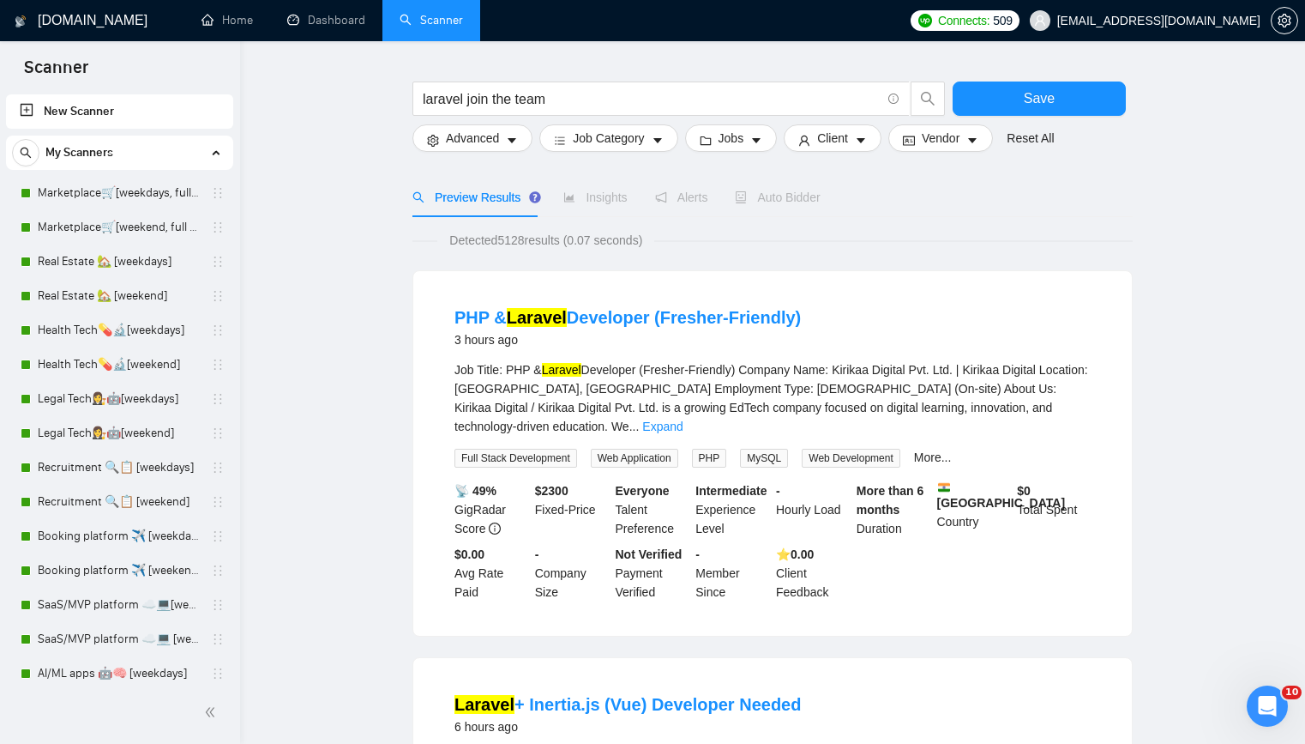
click at [420, 335] on div "PHP & Laravel Developer (Fresher-Friendly) 3 hours ago Job Title: PHP & Laravel…" at bounding box center [772, 453] width 719 height 365
drag, startPoint x: 950, startPoint y: 483, endPoint x: 967, endPoint y: 510, distance: 31.9
click at [967, 510] on div "India Country" at bounding box center [974, 509] width 81 height 57
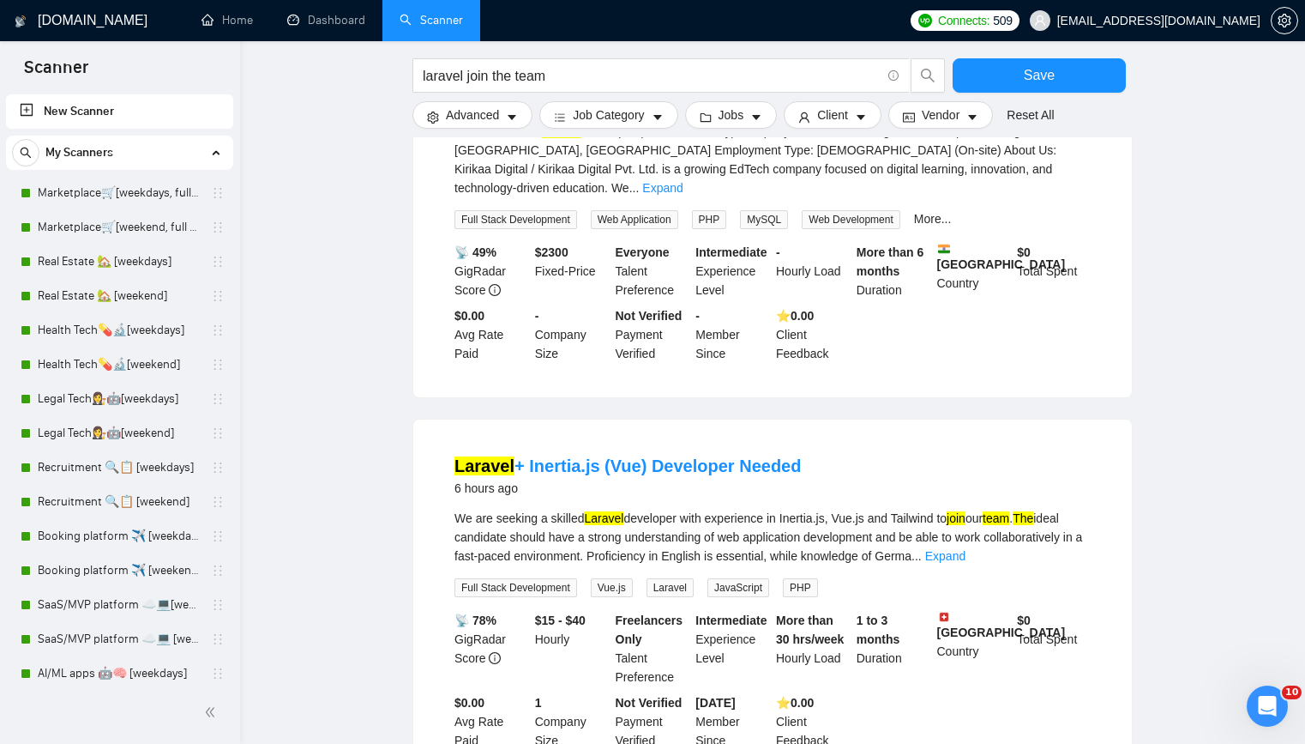
scroll to position [547, 0]
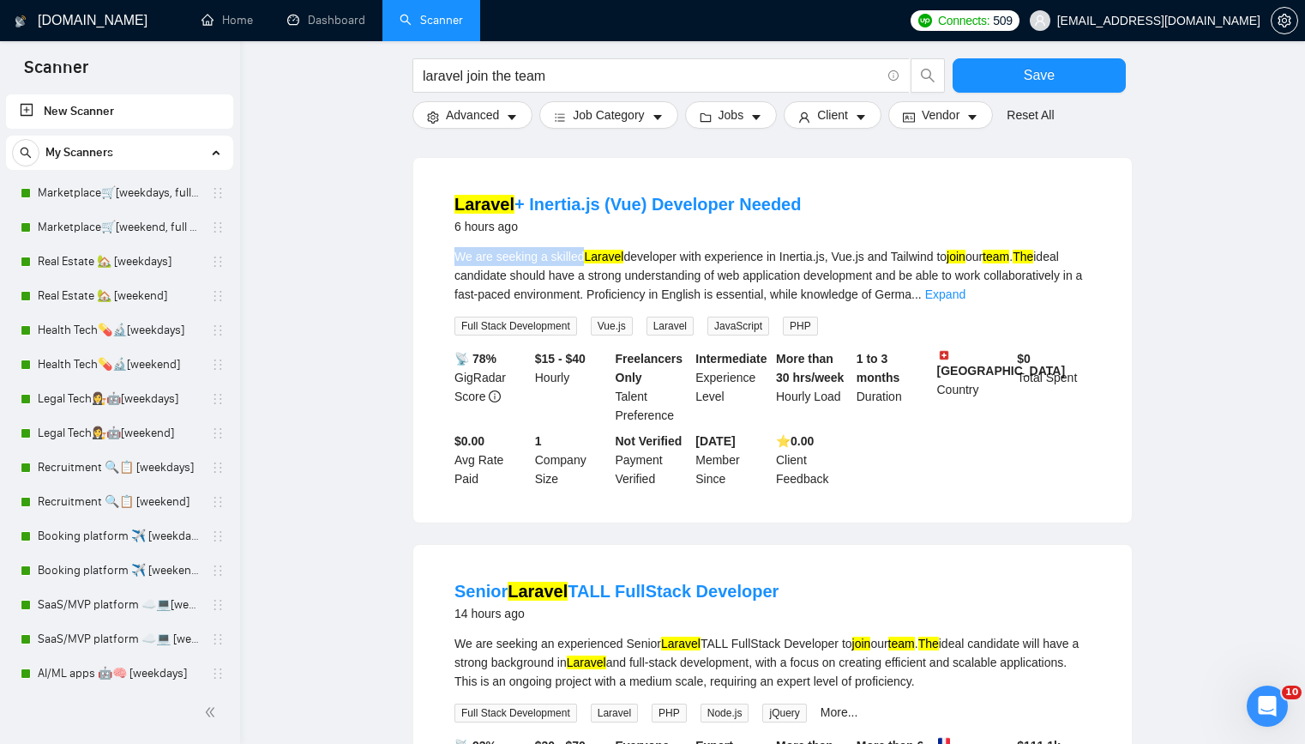
drag, startPoint x: 645, startPoint y: 230, endPoint x: 768, endPoint y: 226, distance: 122.7
click at [768, 226] on li "Laravel + Inertia.js (Vue) Developer Needed 6 hours ago We are seeking a skille…" at bounding box center [773, 339] width 678 height 323
click at [799, 247] on div "We are seeking a skilled Laravel developer with experience in Inertia.js, Vue.j…" at bounding box center [773, 275] width 636 height 57
drag, startPoint x: 546, startPoint y: 241, endPoint x: 827, endPoint y: 238, distance: 281.4
click at [822, 247] on div "We are seeking a skilled Laravel developer with experience in Inertia.js, Vue.j…" at bounding box center [773, 275] width 636 height 57
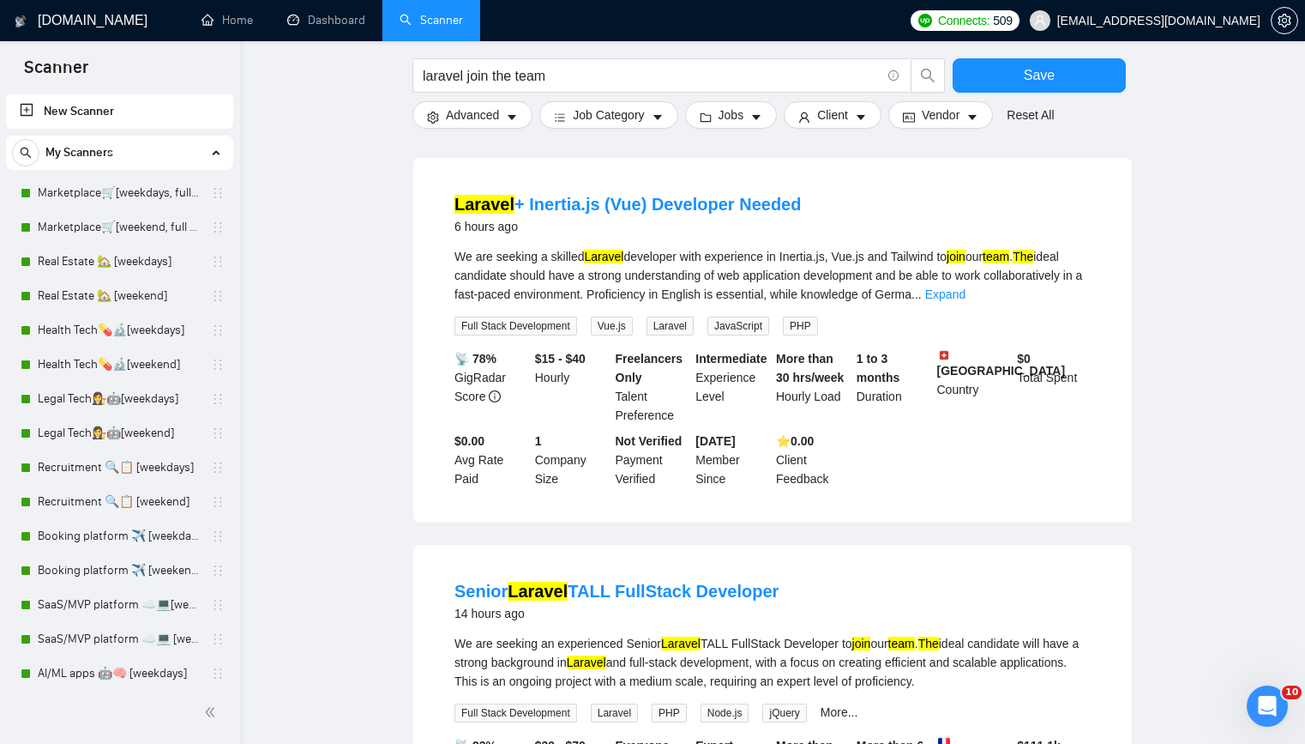
click at [827, 247] on div "We are seeking a skilled Laravel developer with experience in Inertia.js, Vue.j…" at bounding box center [773, 275] width 636 height 57
click at [828, 247] on div "We are seeking a skilled Laravel developer with experience in Inertia.js, Vue.j…" at bounding box center [773, 275] width 636 height 57
click at [823, 247] on div "We are seeking a skilled Laravel developer with experience in Inertia.js, Vue.j…" at bounding box center [773, 275] width 636 height 57
click at [601, 221] on div "Laravel + Inertia.js (Vue) Developer Needed 6 hours ago" at bounding box center [773, 217] width 636 height 50
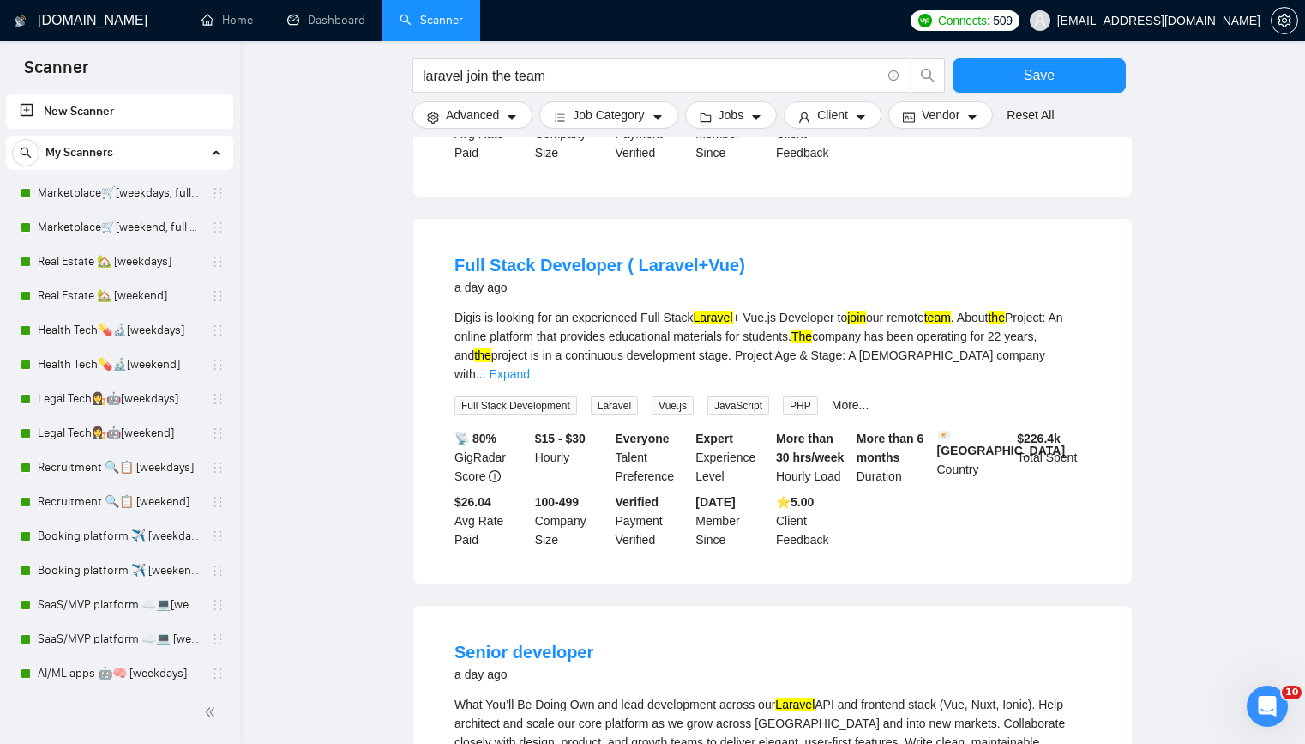
scroll to position [1468, 0]
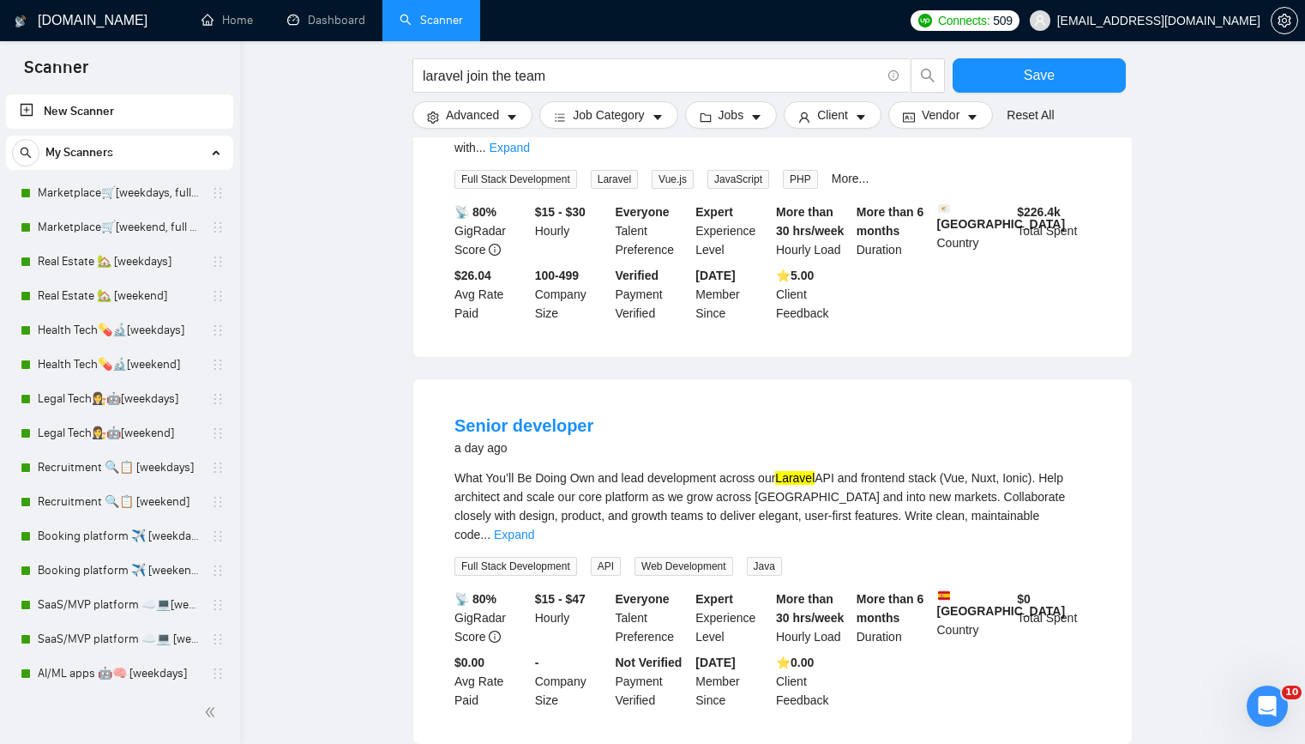
click at [534, 483] on div "What You’ll Be Doing Own and lead development across our Laravel API and fronte…" at bounding box center [773, 505] width 636 height 75
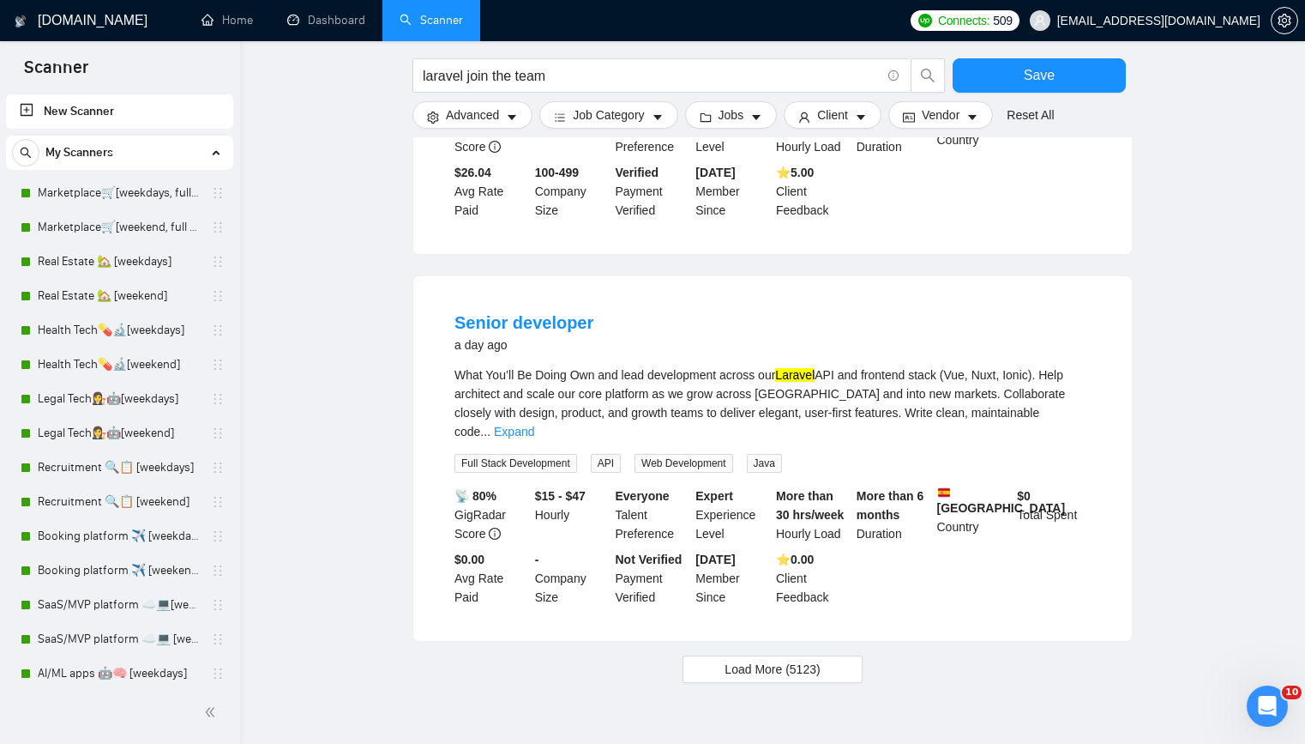
scroll to position [1583, 0]
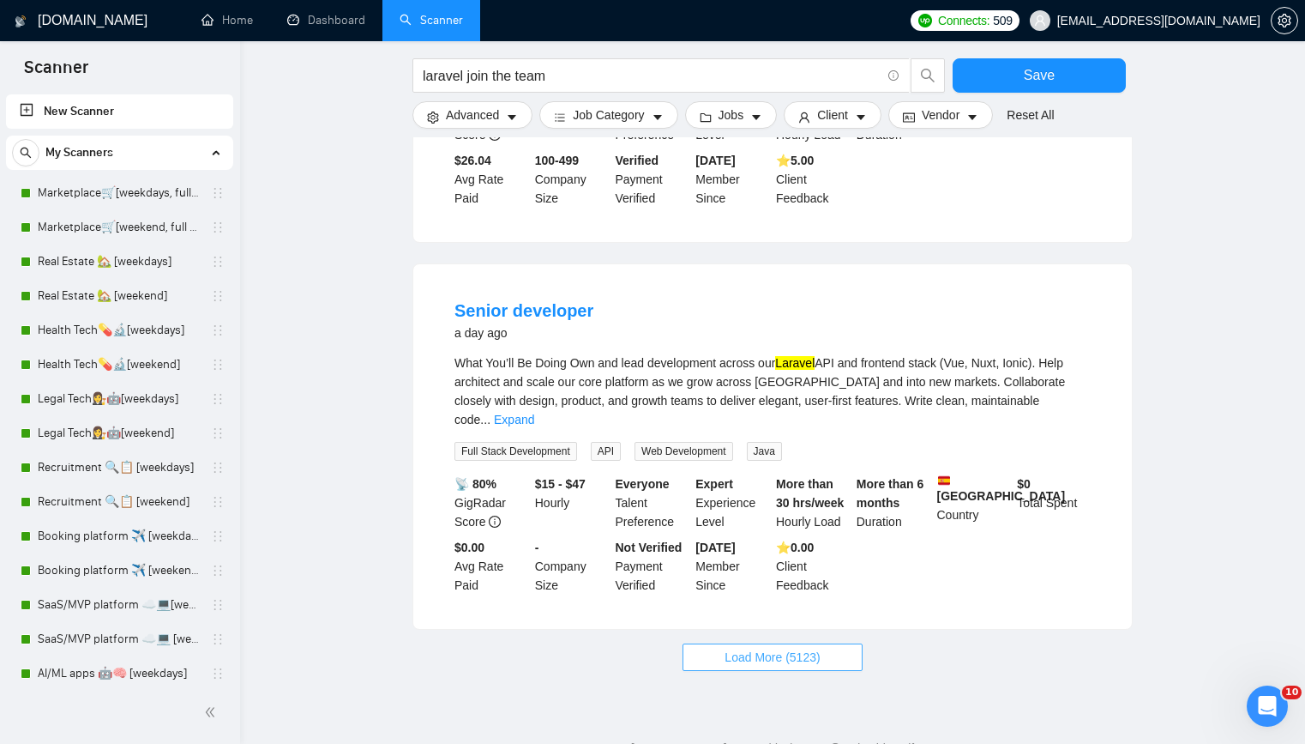
click at [756, 643] on button "Load More (5123)" at bounding box center [772, 656] width 179 height 27
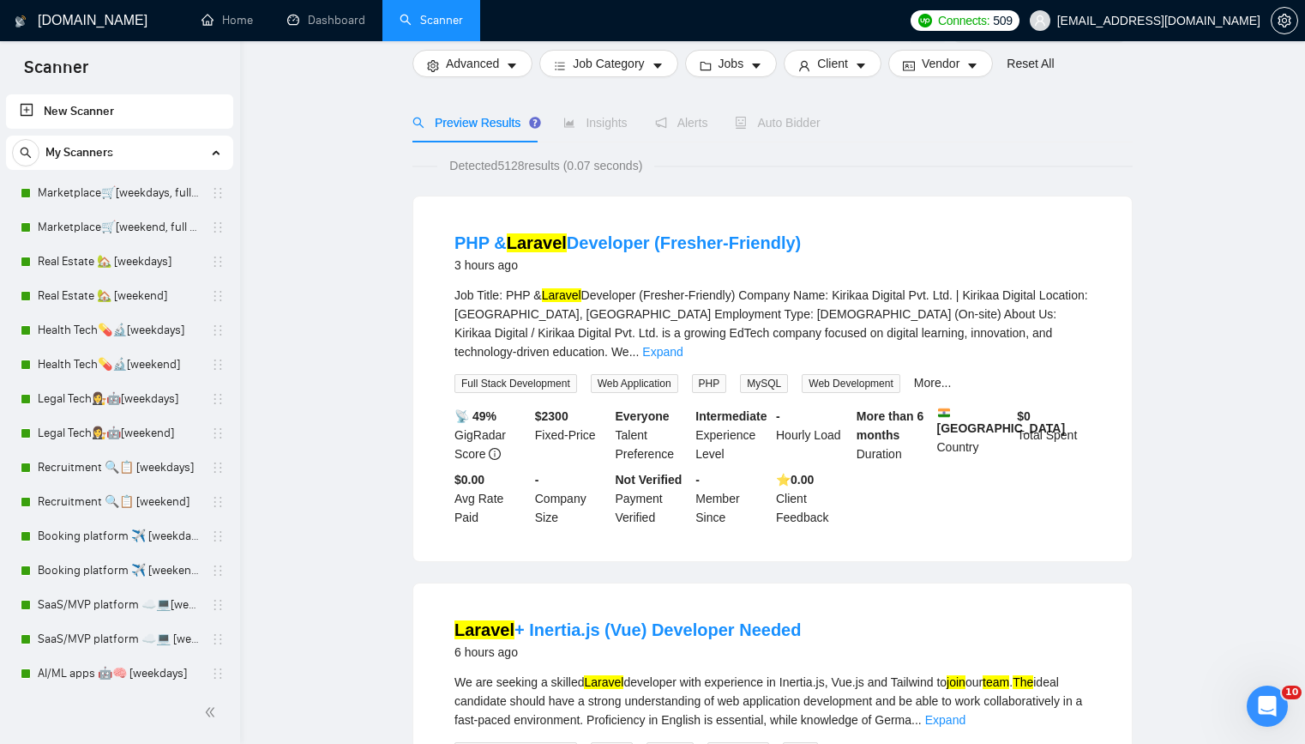
scroll to position [0, 0]
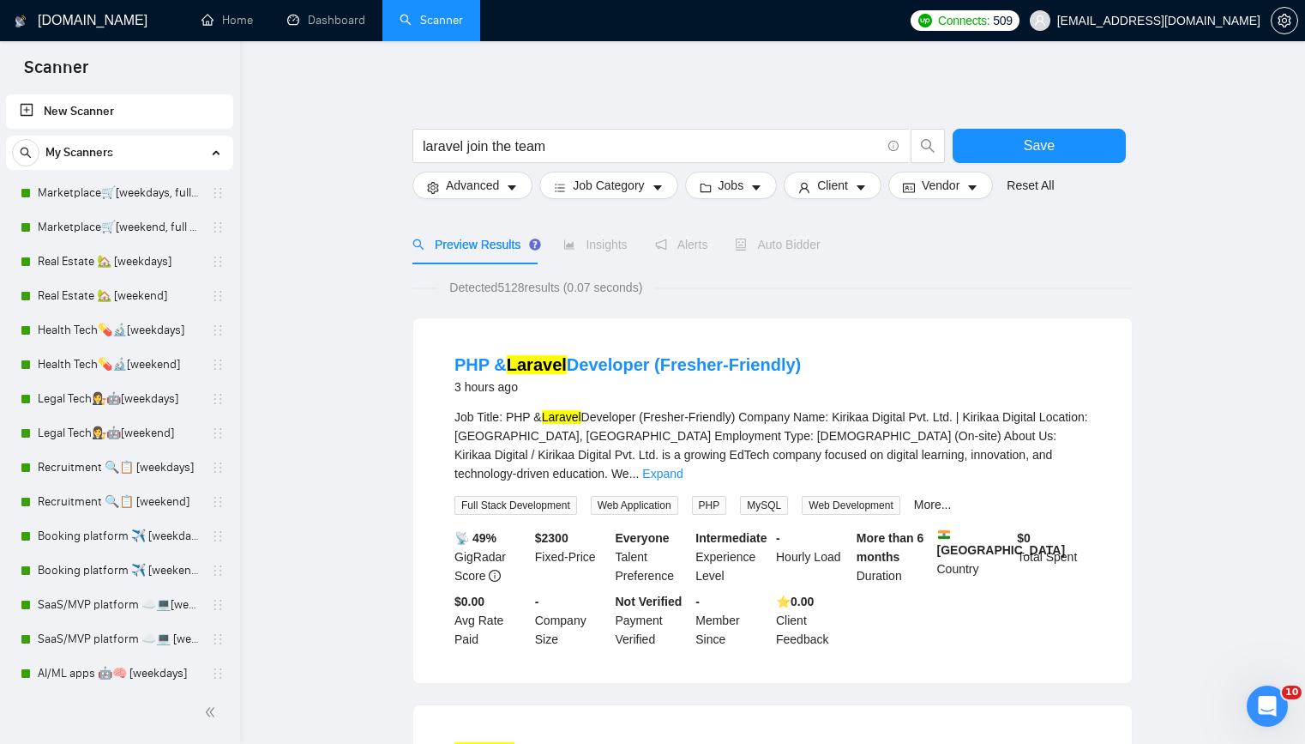
click at [523, 325] on div "PHP & Laravel Developer (Fresher-Friendly) 3 hours ago Job Title: PHP & Laravel…" at bounding box center [772, 500] width 719 height 365
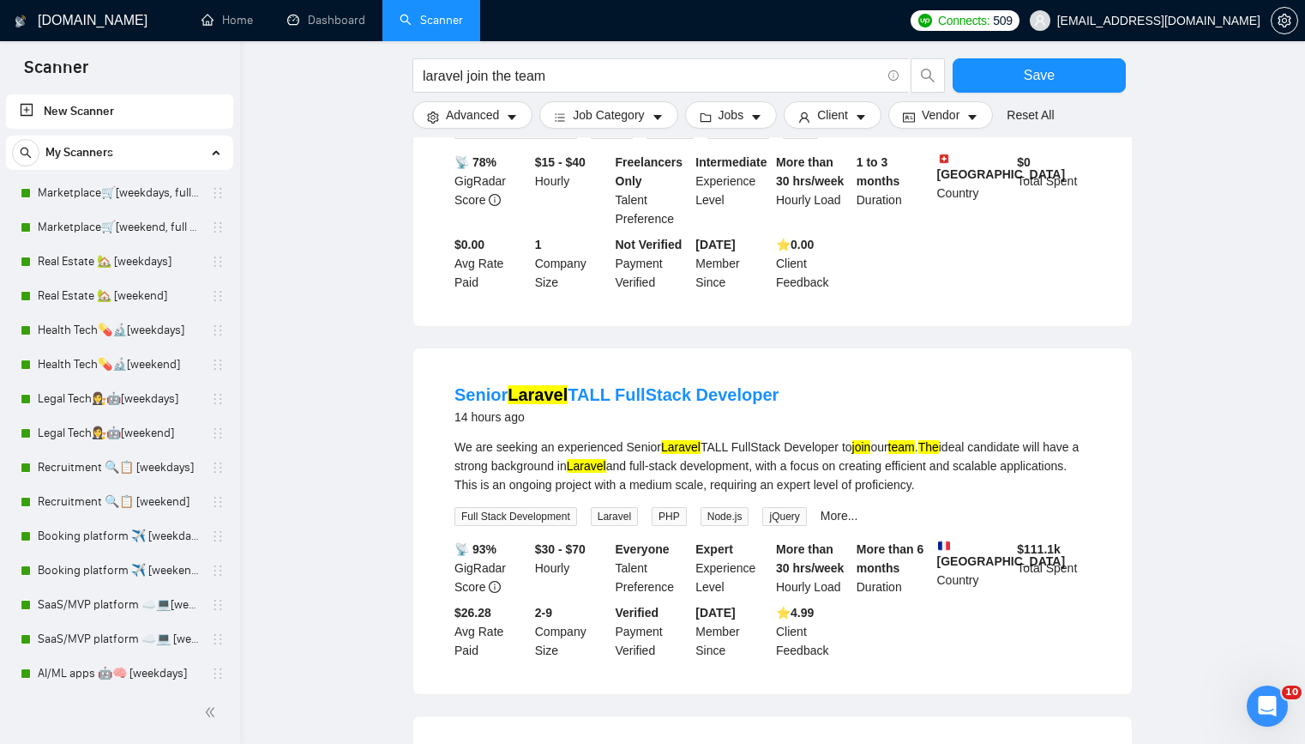
scroll to position [929, 0]
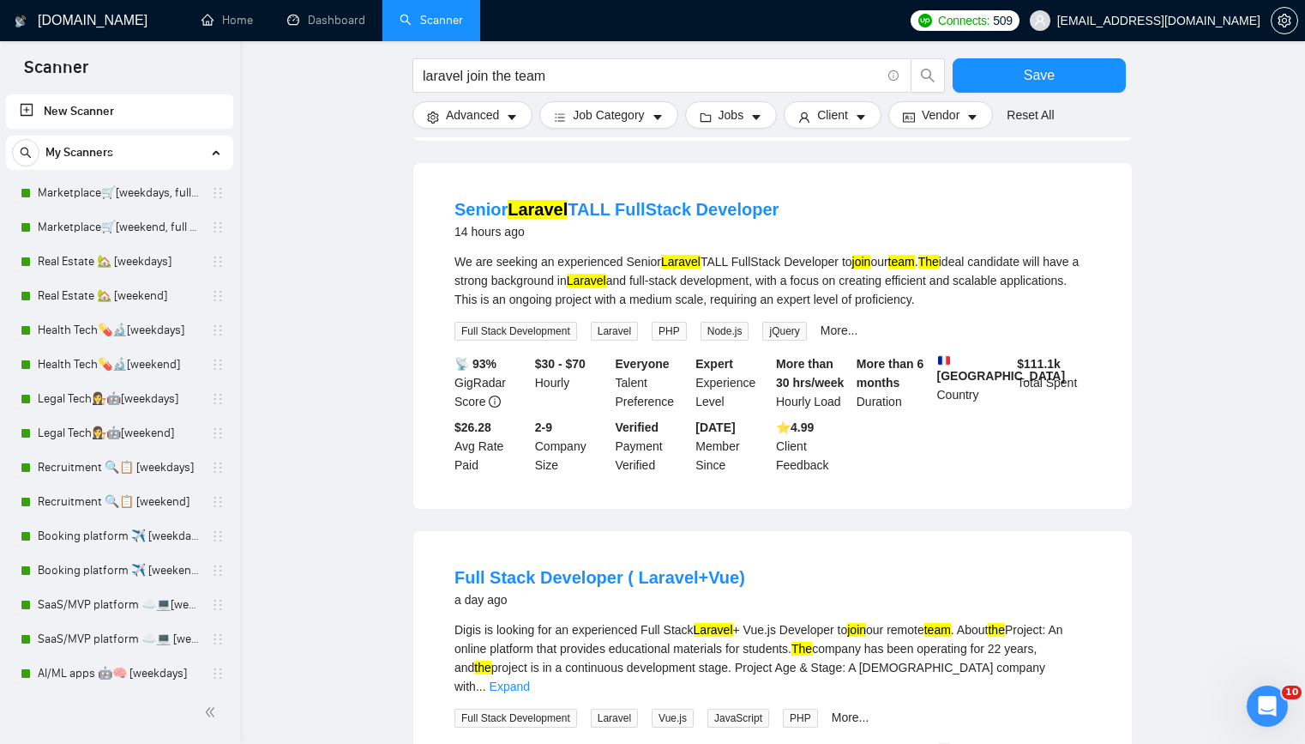
click at [448, 262] on li "Senior Laravel TALL FullStack Developer 14 hours ago We are seeking an experien…" at bounding box center [773, 336] width 678 height 304
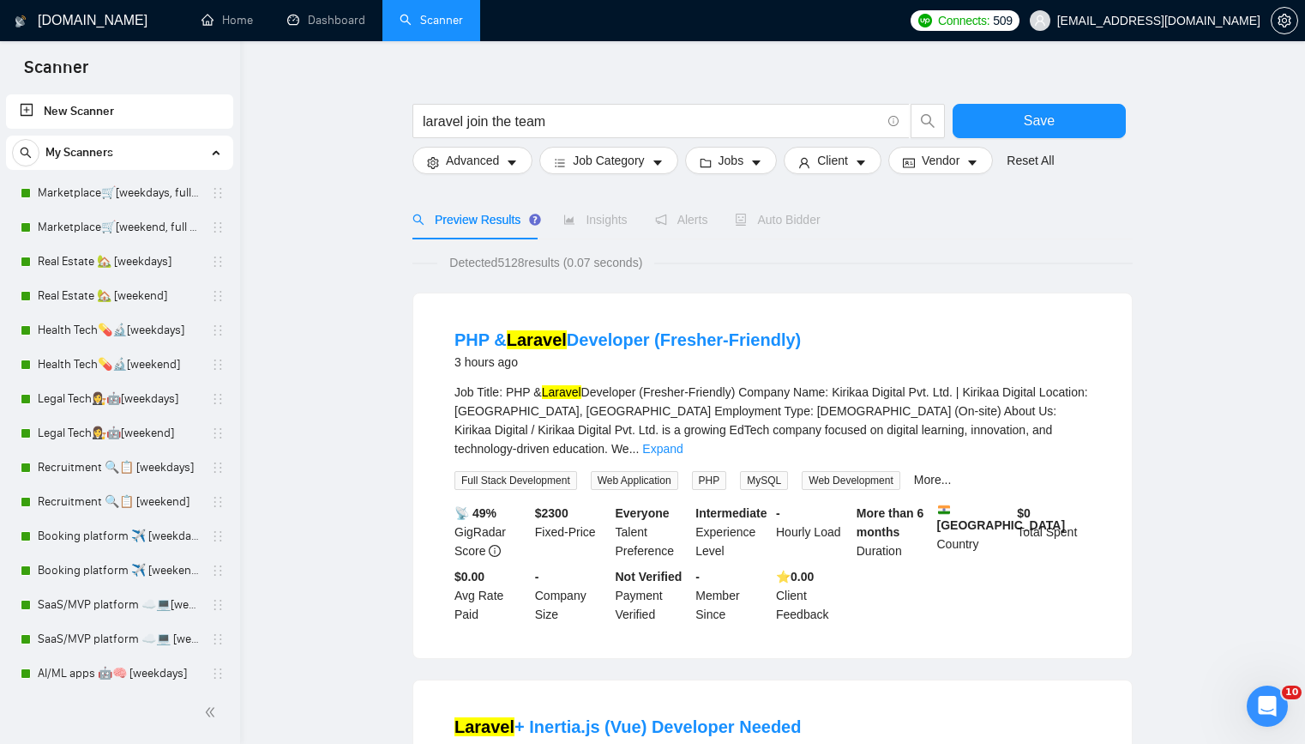
scroll to position [0, 0]
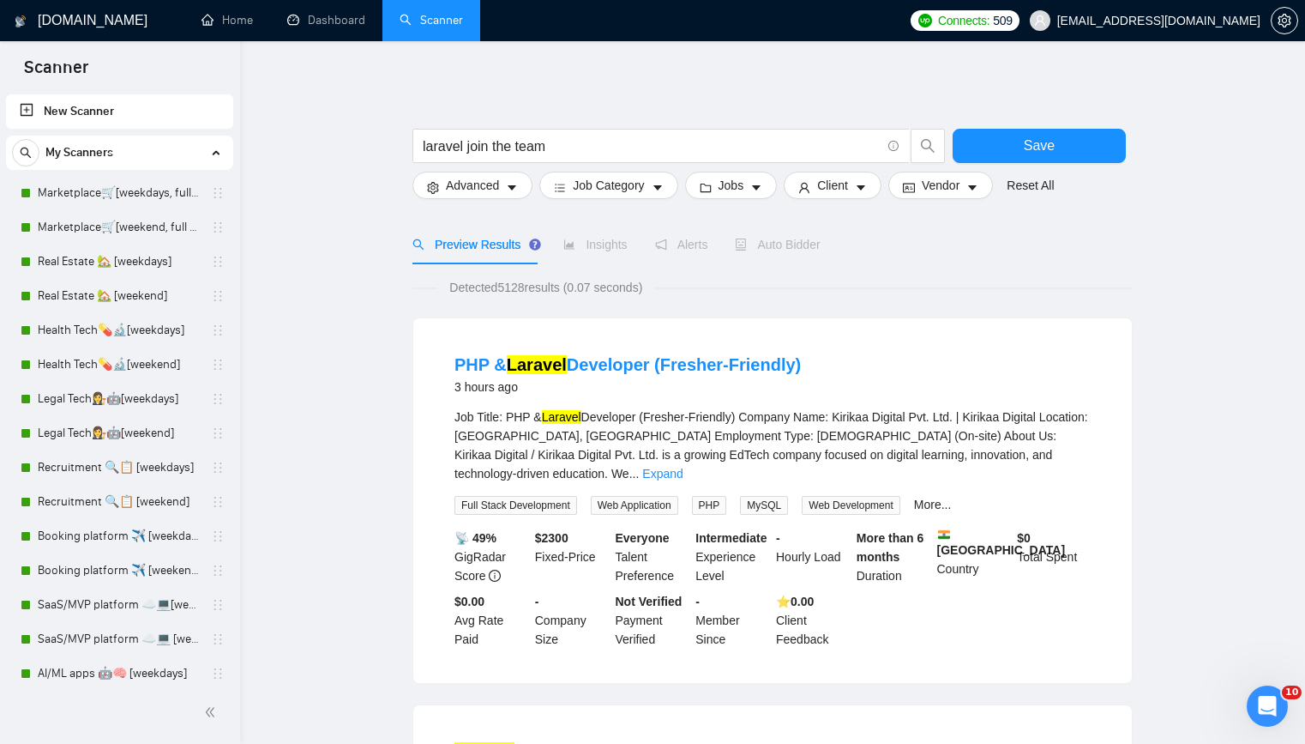
click at [130, 187] on link "Marketplace🛒[weekdays, full description]" at bounding box center [119, 193] width 163 height 34
click at [111, 19] on div "[DOMAIN_NAME]" at bounding box center [85, 20] width 142 height 41
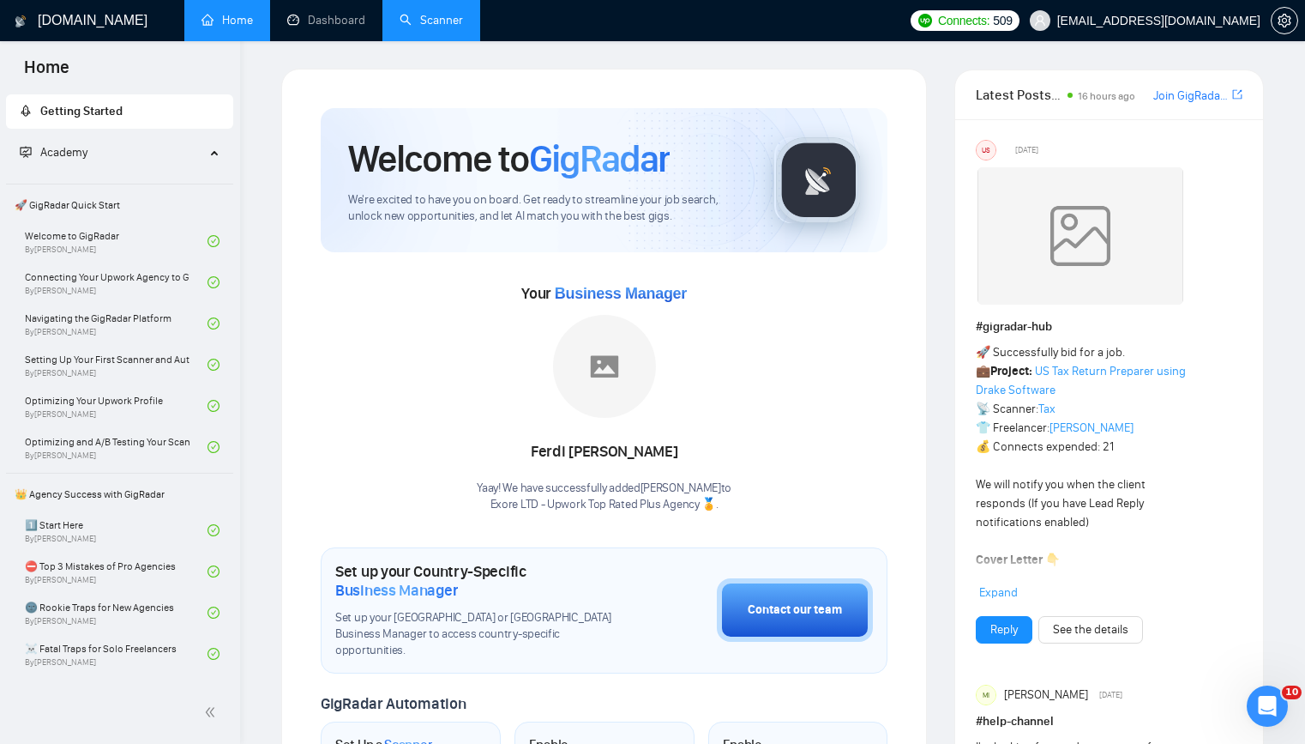
click at [752, 72] on div "Welcome to GigRadar We're excited to have you on board. Get ready to streamline…" at bounding box center [604, 668] width 646 height 1198
